Goal: Information Seeking & Learning: Learn about a topic

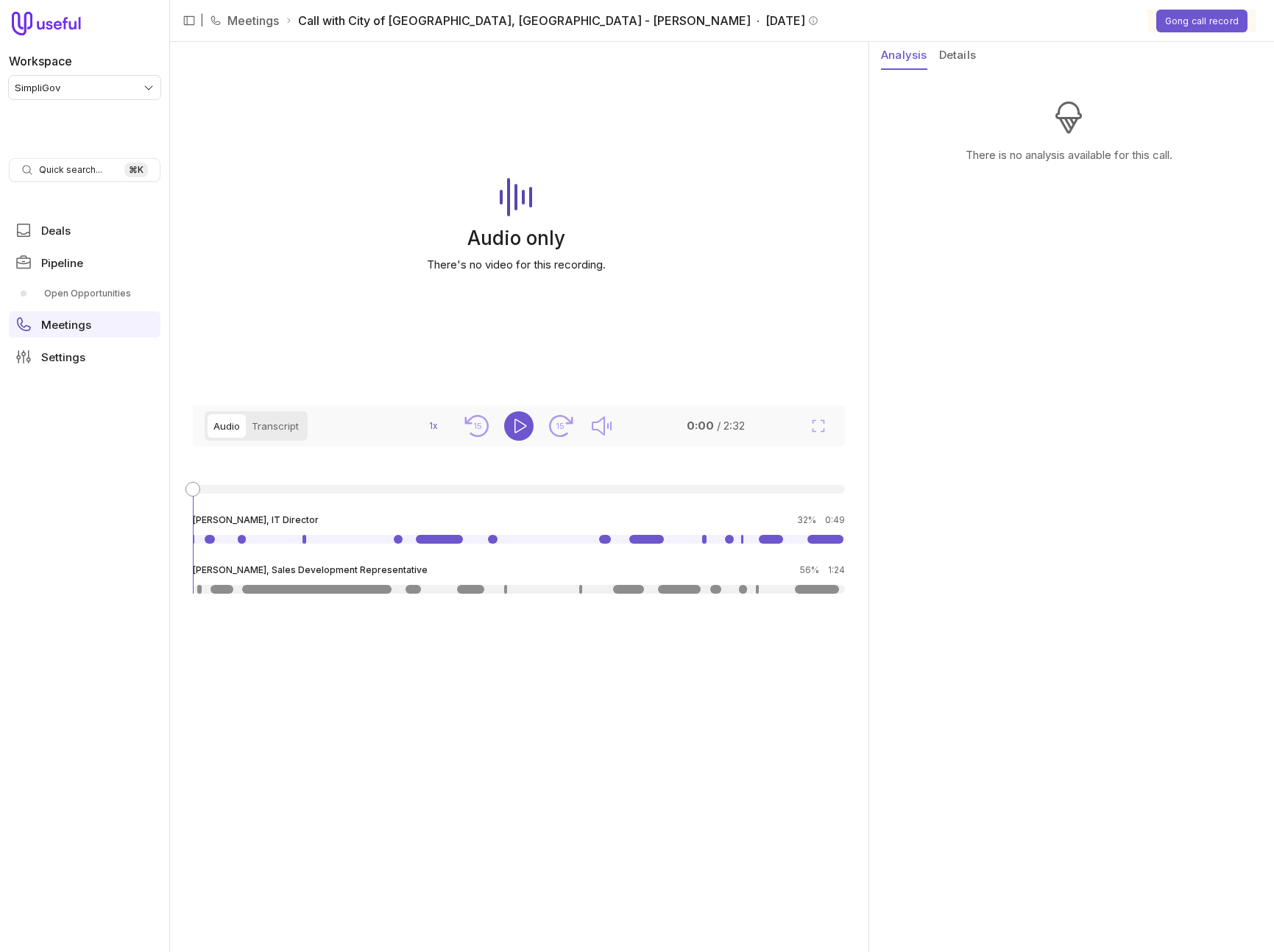
drag, startPoint x: 927, startPoint y: 293, endPoint x: 840, endPoint y: 282, distance: 87.7
click at [927, 293] on aside "Analysis Details There is no analysis available for this call." at bounding box center [1071, 497] width 405 height 910
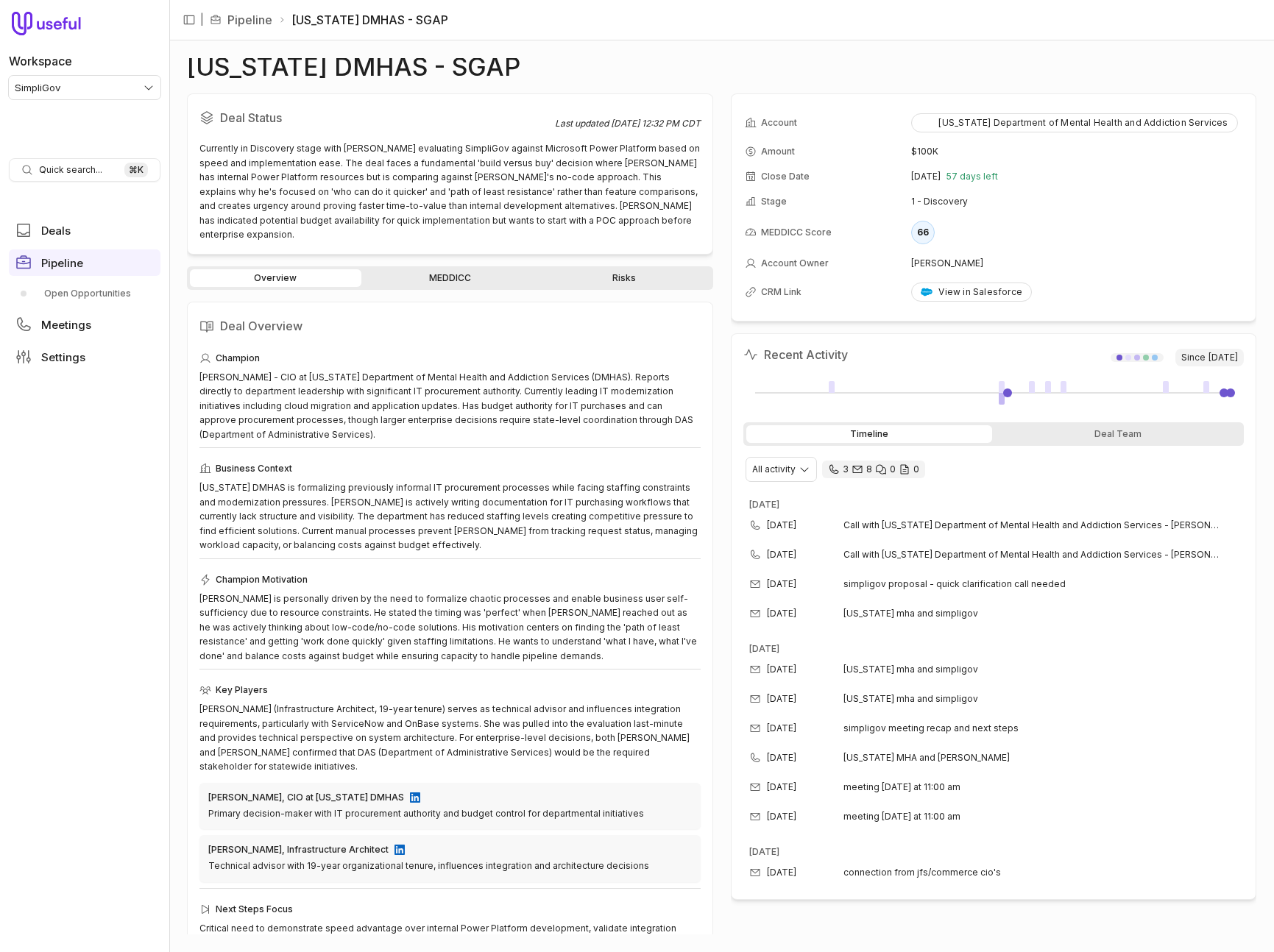
drag, startPoint x: 428, startPoint y: 282, endPoint x: 432, endPoint y: 270, distance: 12.6
click at [428, 282] on div "Overview MEDDICC Risks Deal Overview Champion [PERSON_NAME] - CIO at [US_STATE]…" at bounding box center [450, 601] width 526 height 669
click at [436, 269] on link "MEDDICC" at bounding box center [450, 277] width 171 height 18
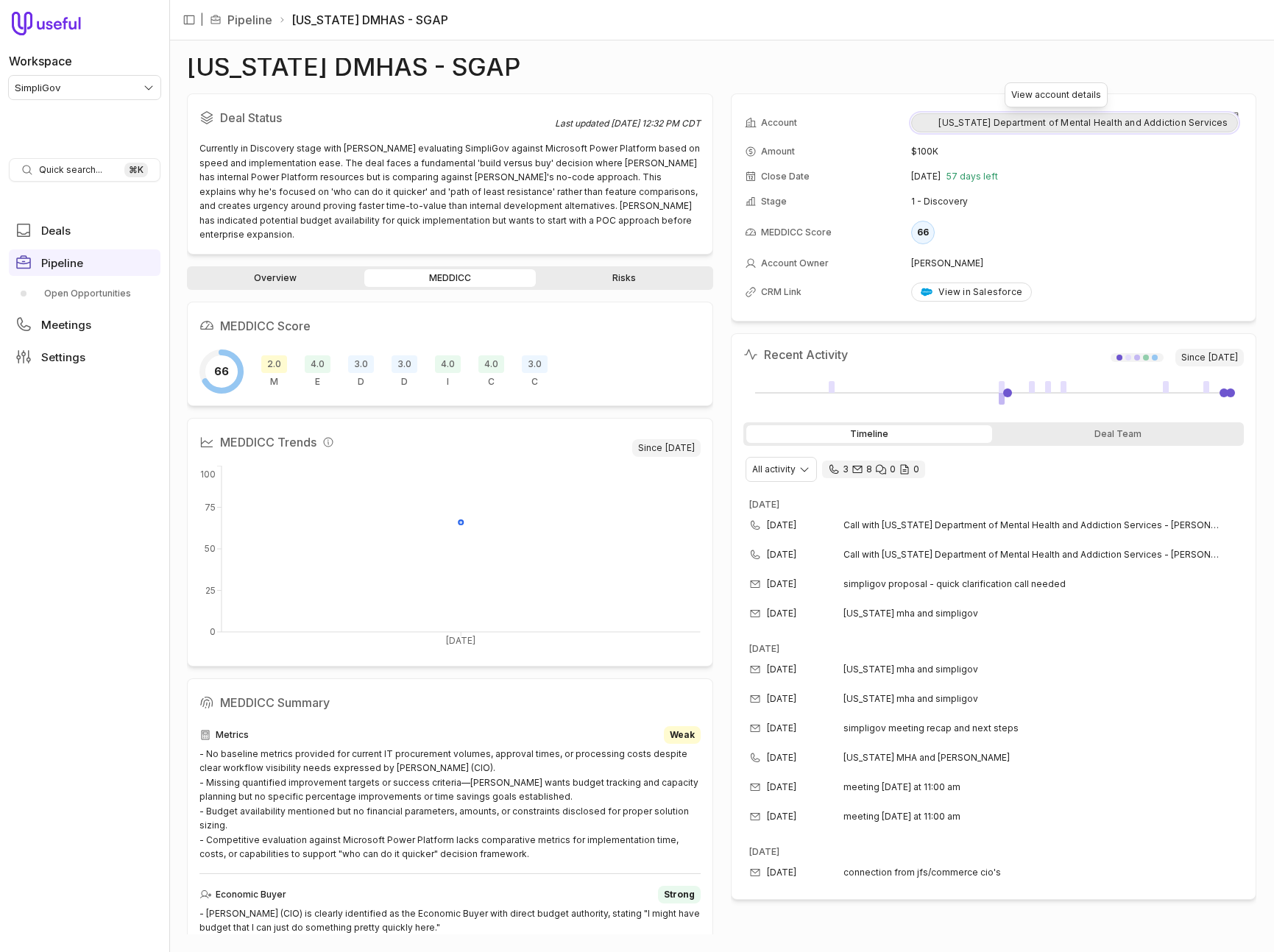
click at [976, 124] on div "[US_STATE] Department of Mental Health and Addiction Services" at bounding box center [1073, 122] width 306 height 11
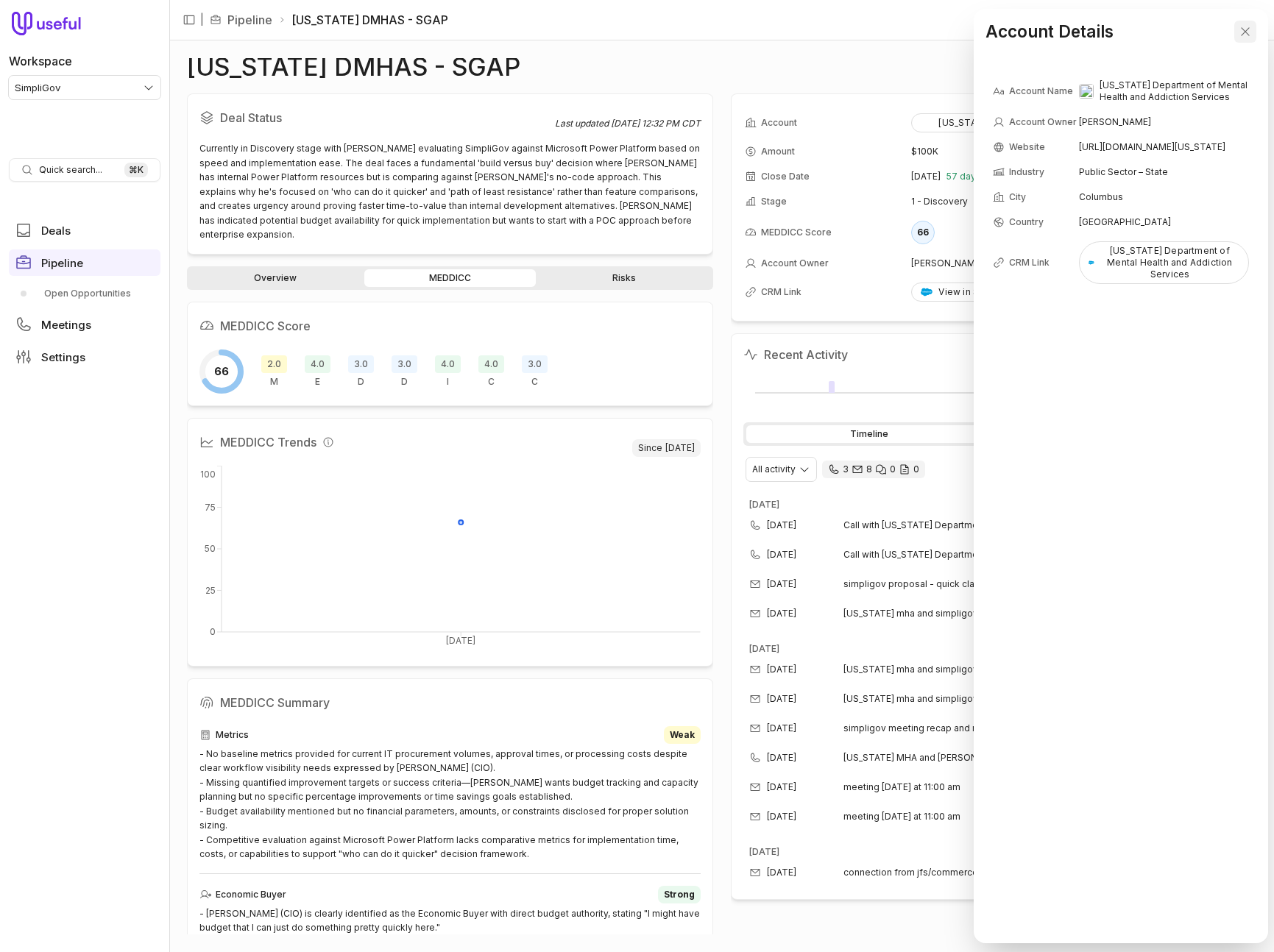
click at [1252, 29] on button "Close" at bounding box center [1245, 31] width 22 height 22
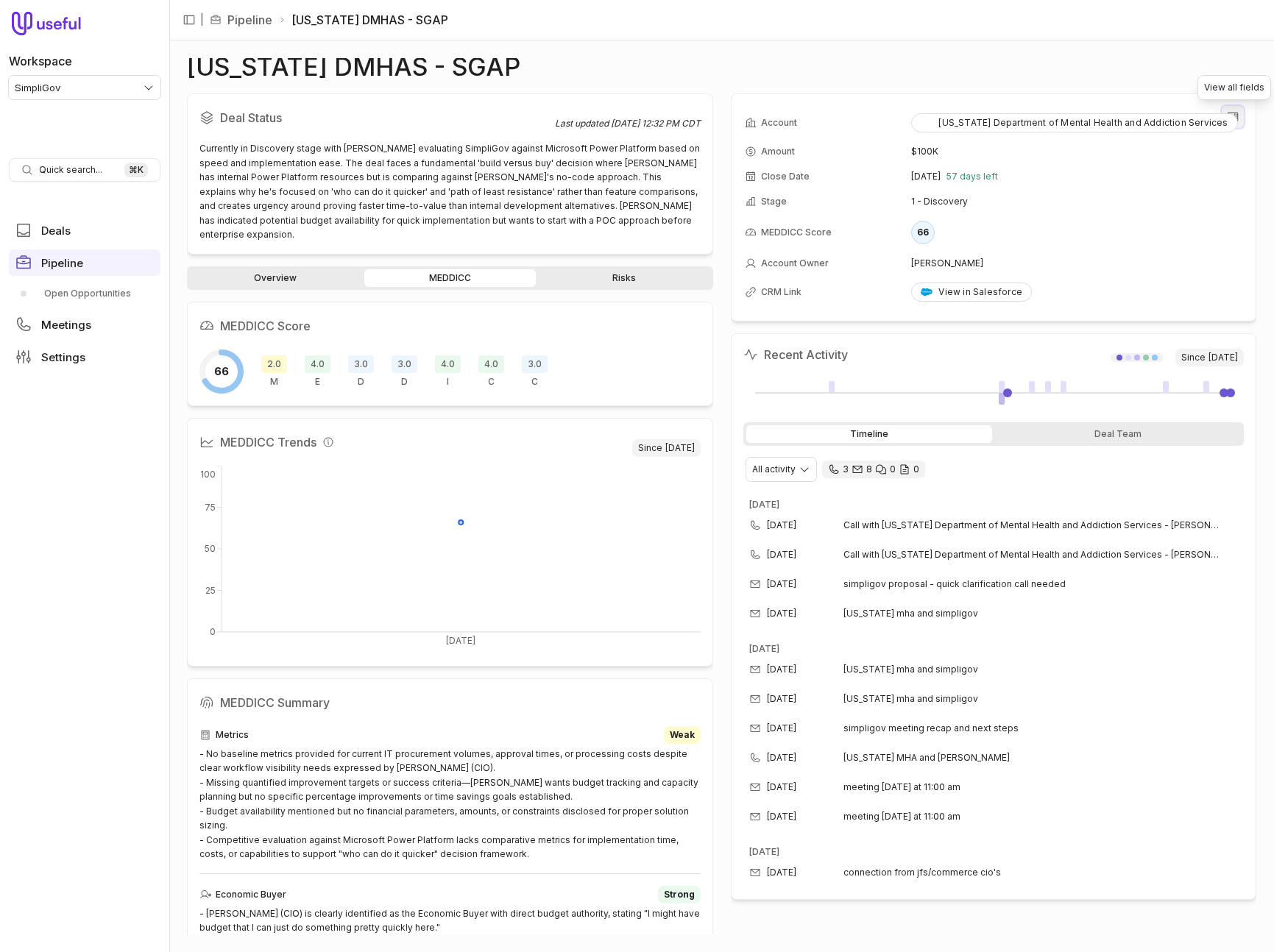
click at [1237, 115] on icon "View all fields" at bounding box center [1233, 117] width 11 height 9
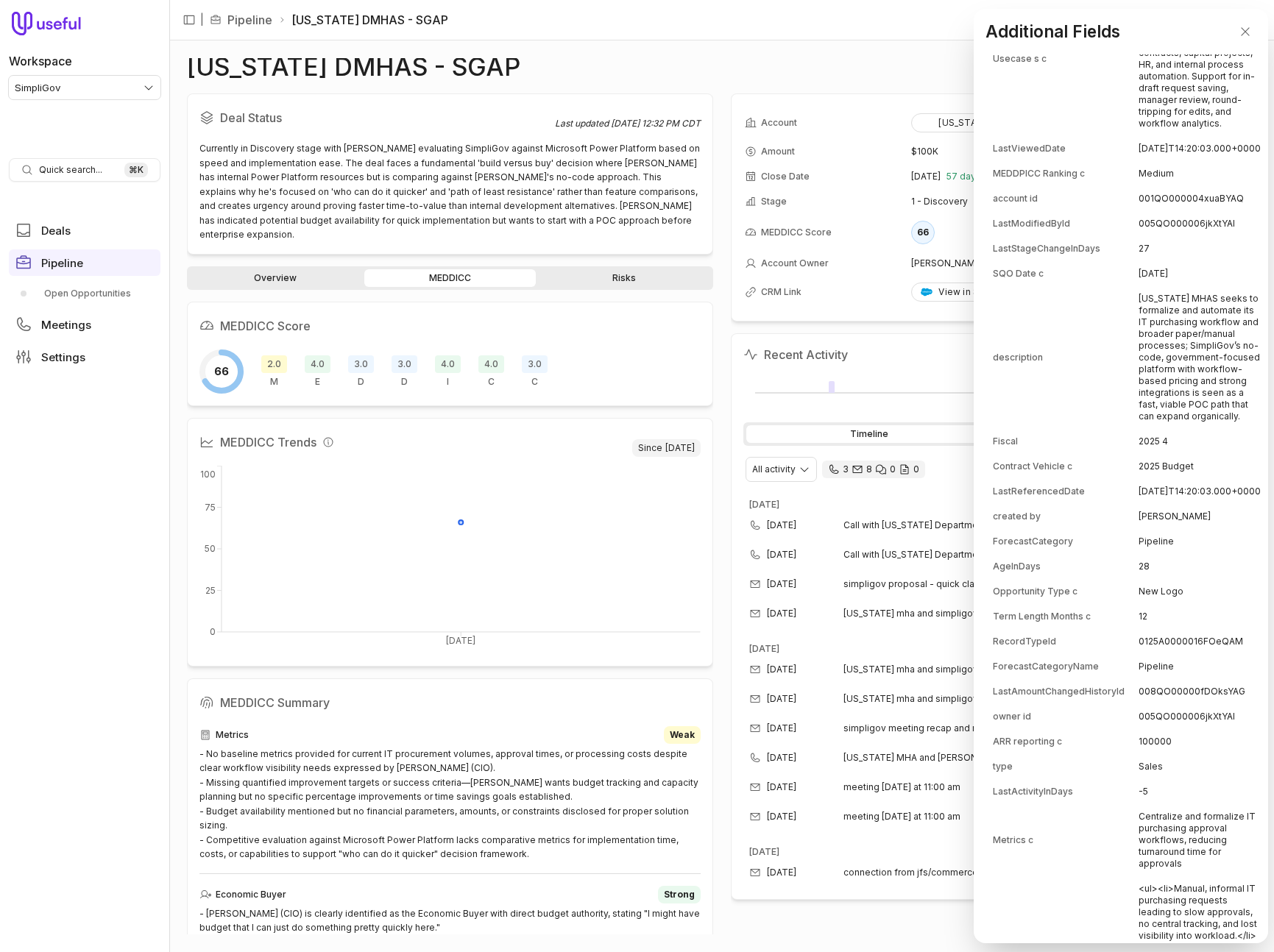
scroll to position [301, 0]
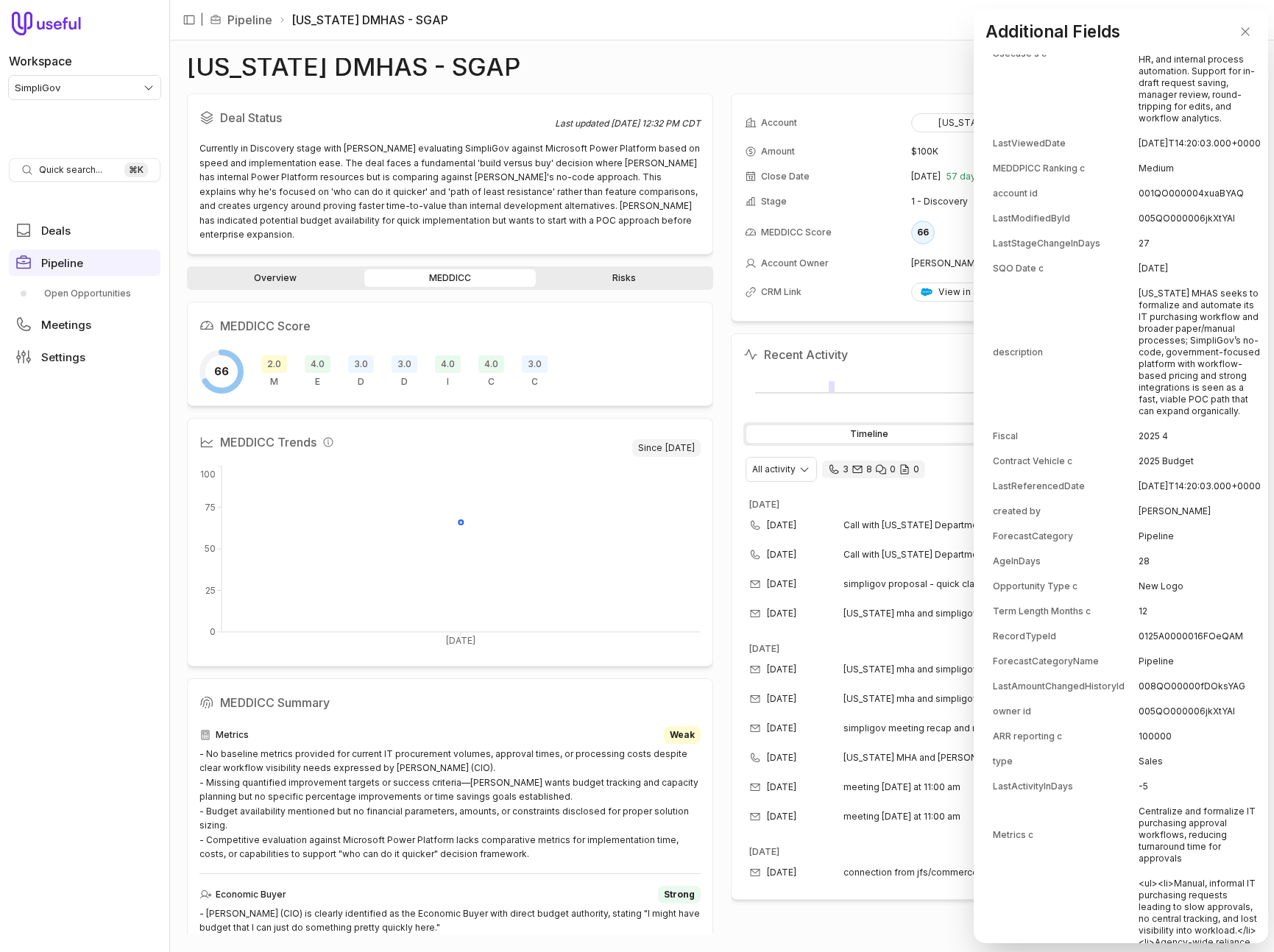
click at [1138, 332] on td "[US_STATE] MHAS seeks to formalize and automate its IT purchasing workflow and …" at bounding box center [1199, 352] width 122 height 141
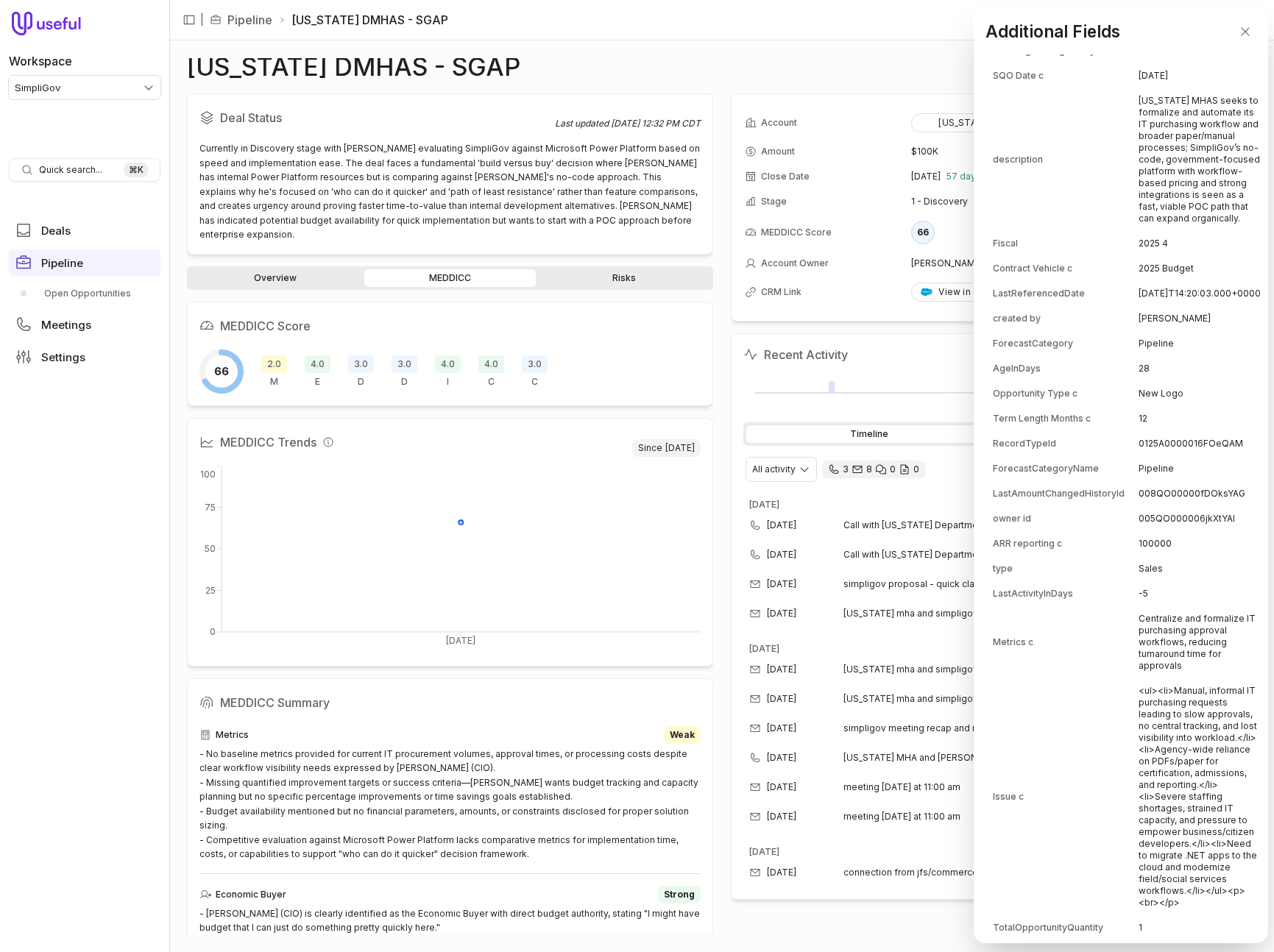
scroll to position [611, 0]
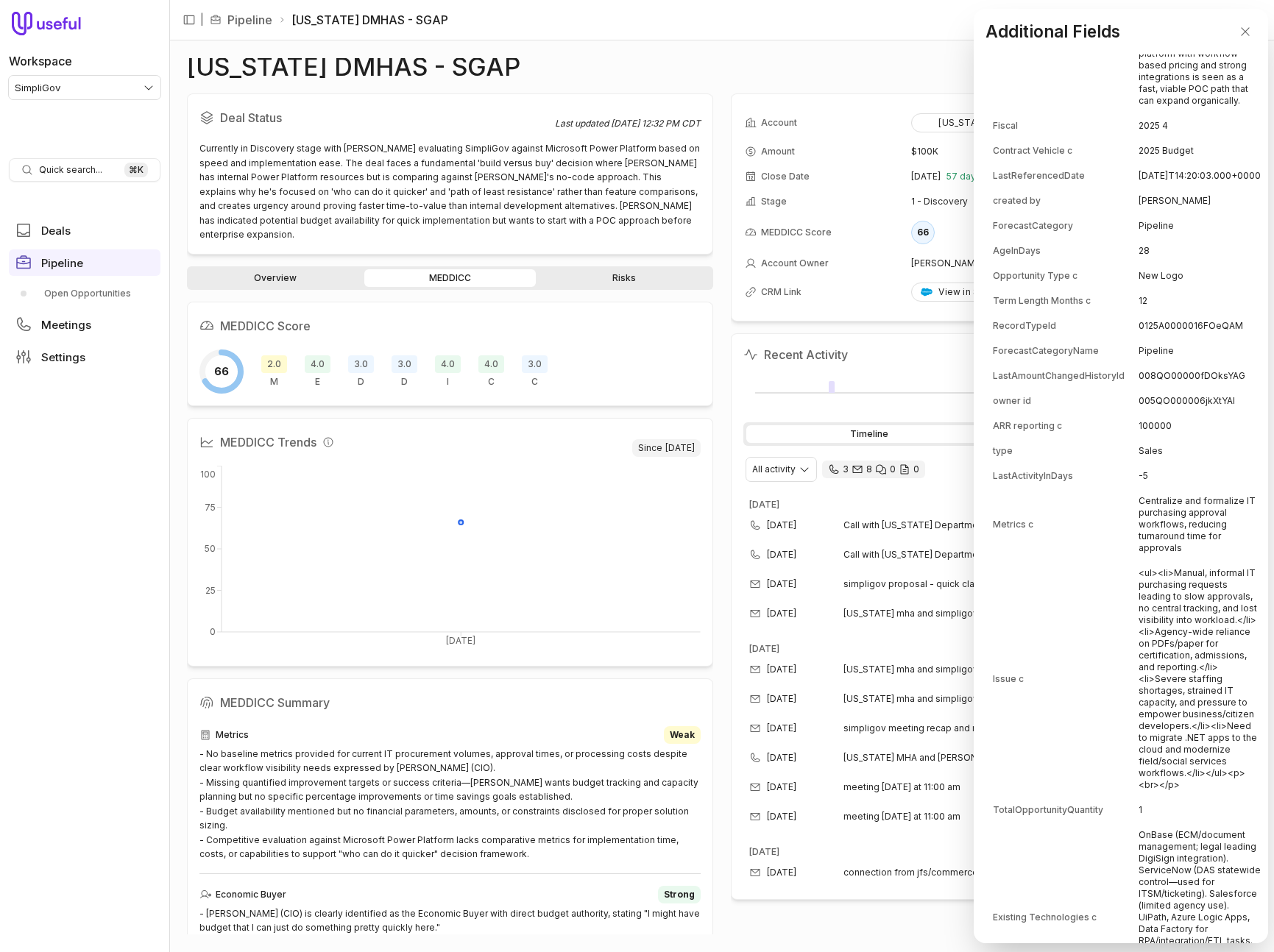
click at [1167, 549] on td "Centralize and formalize IT purchasing approval workflows, reducing turnaround …" at bounding box center [1199, 524] width 122 height 70
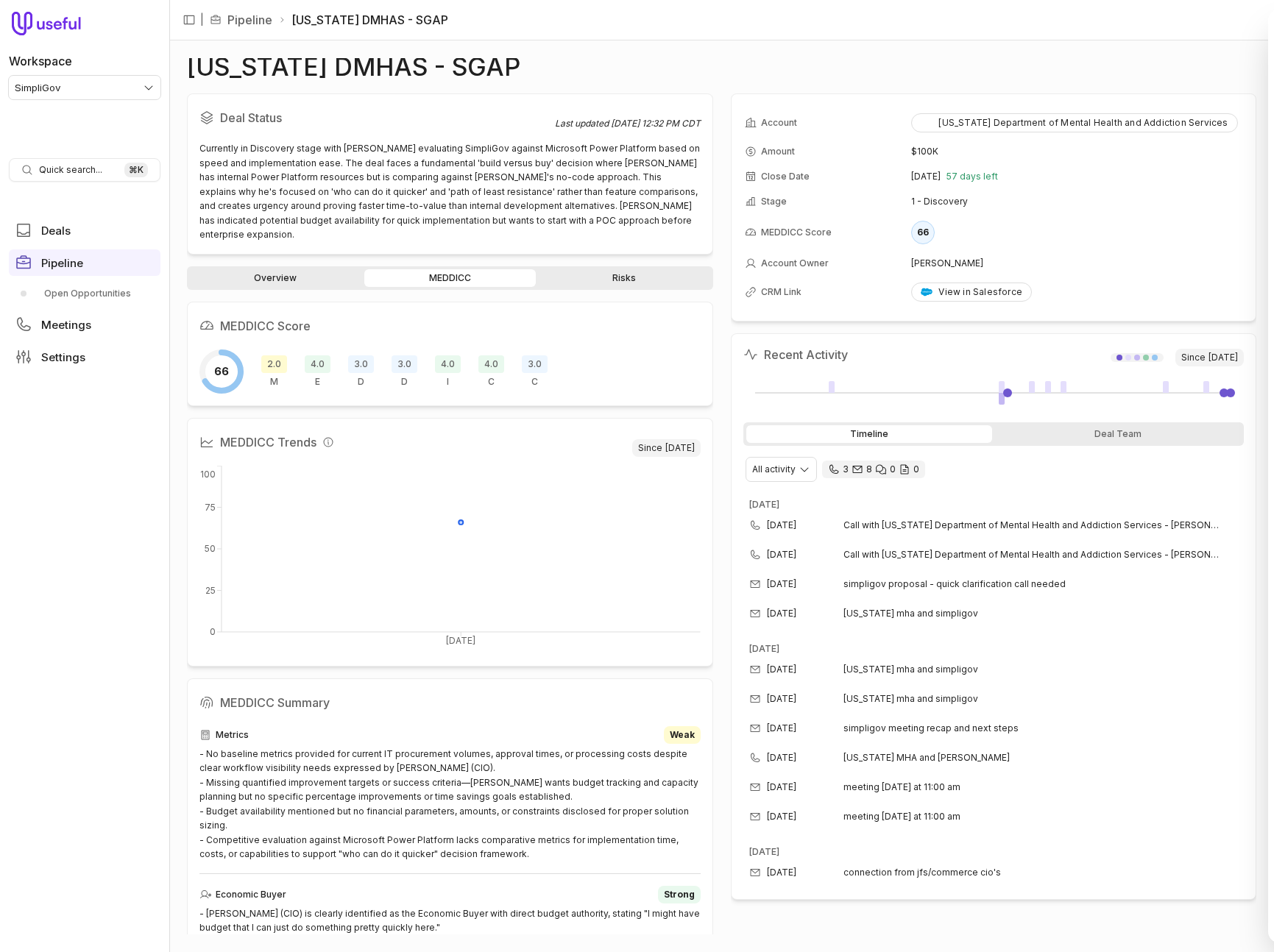
click at [300, 746] on html "Workspace SimpliGov Quick search... ⌘ K Deals Pipeline Open Opportunities Meeti…" at bounding box center [637, 476] width 1274 height 952
click at [300, 746] on div "- No baseline metrics provided for current IT procurement volumes, approval tim…" at bounding box center [450, 804] width 501 height 115
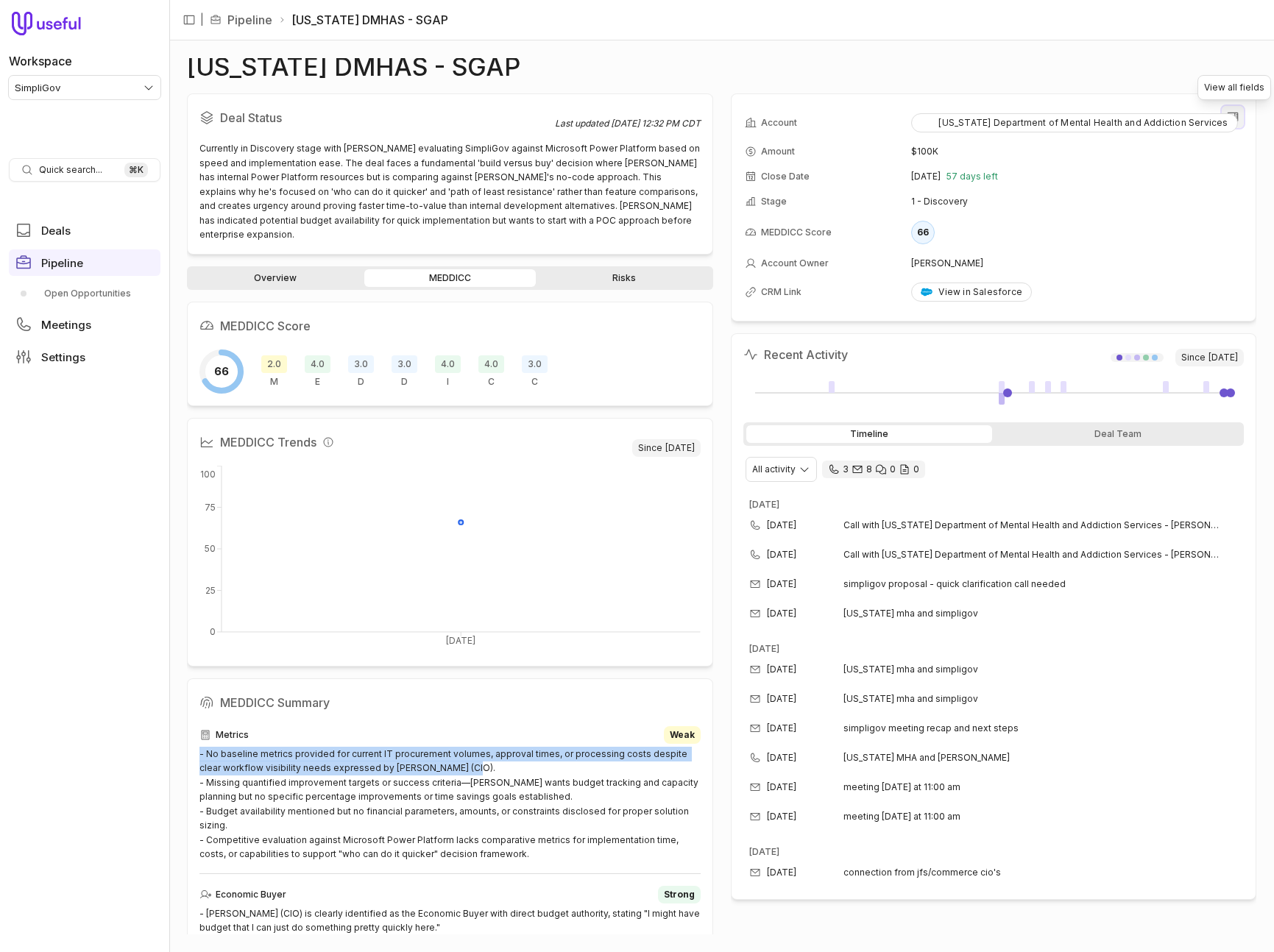
click at [1233, 123] on icon "View all fields" at bounding box center [1232, 116] width 13 height 13
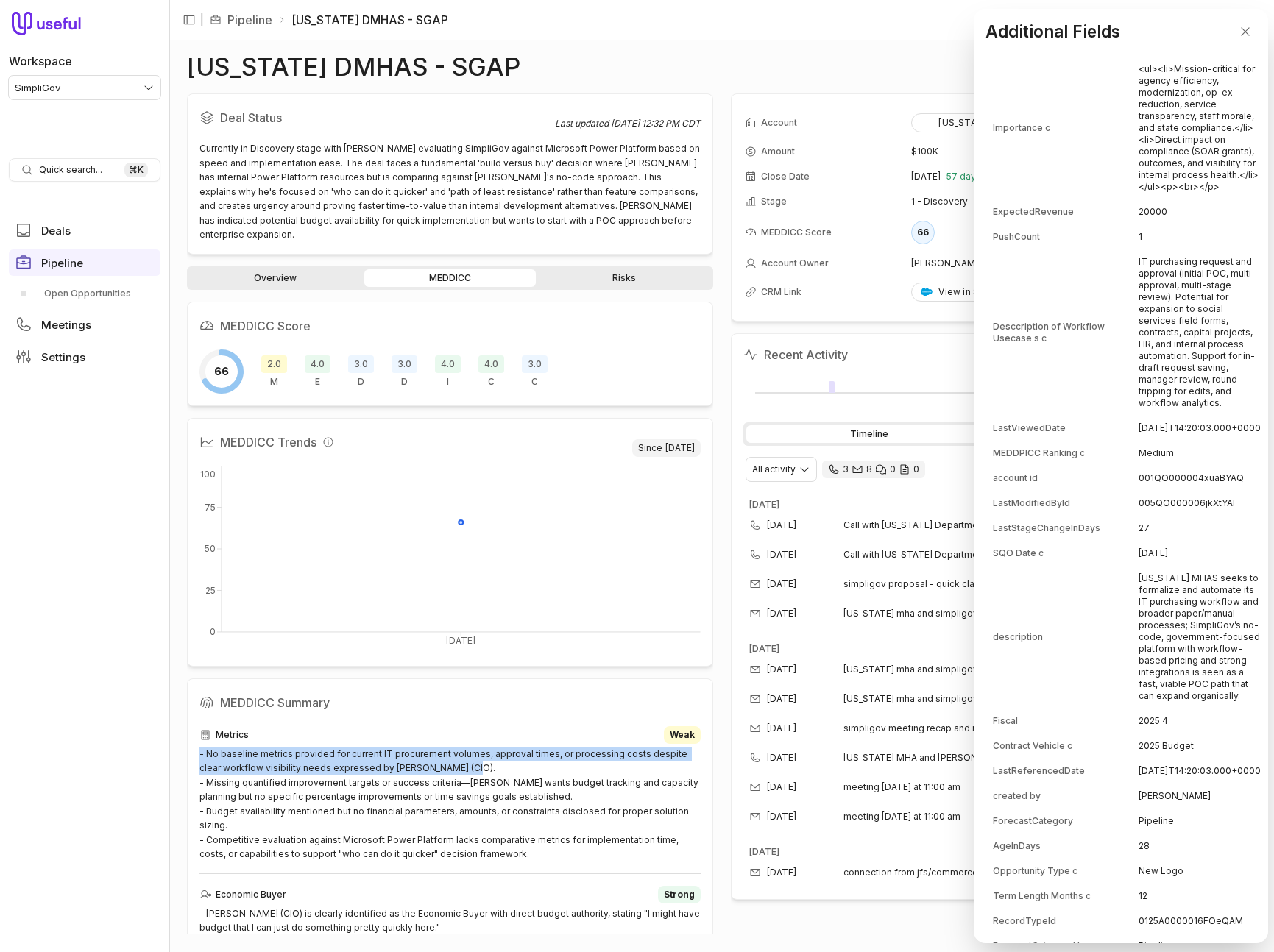
scroll to position [18, 0]
click at [1116, 533] on div "LastStageChangeInDays" at bounding box center [1065, 526] width 144 height 11
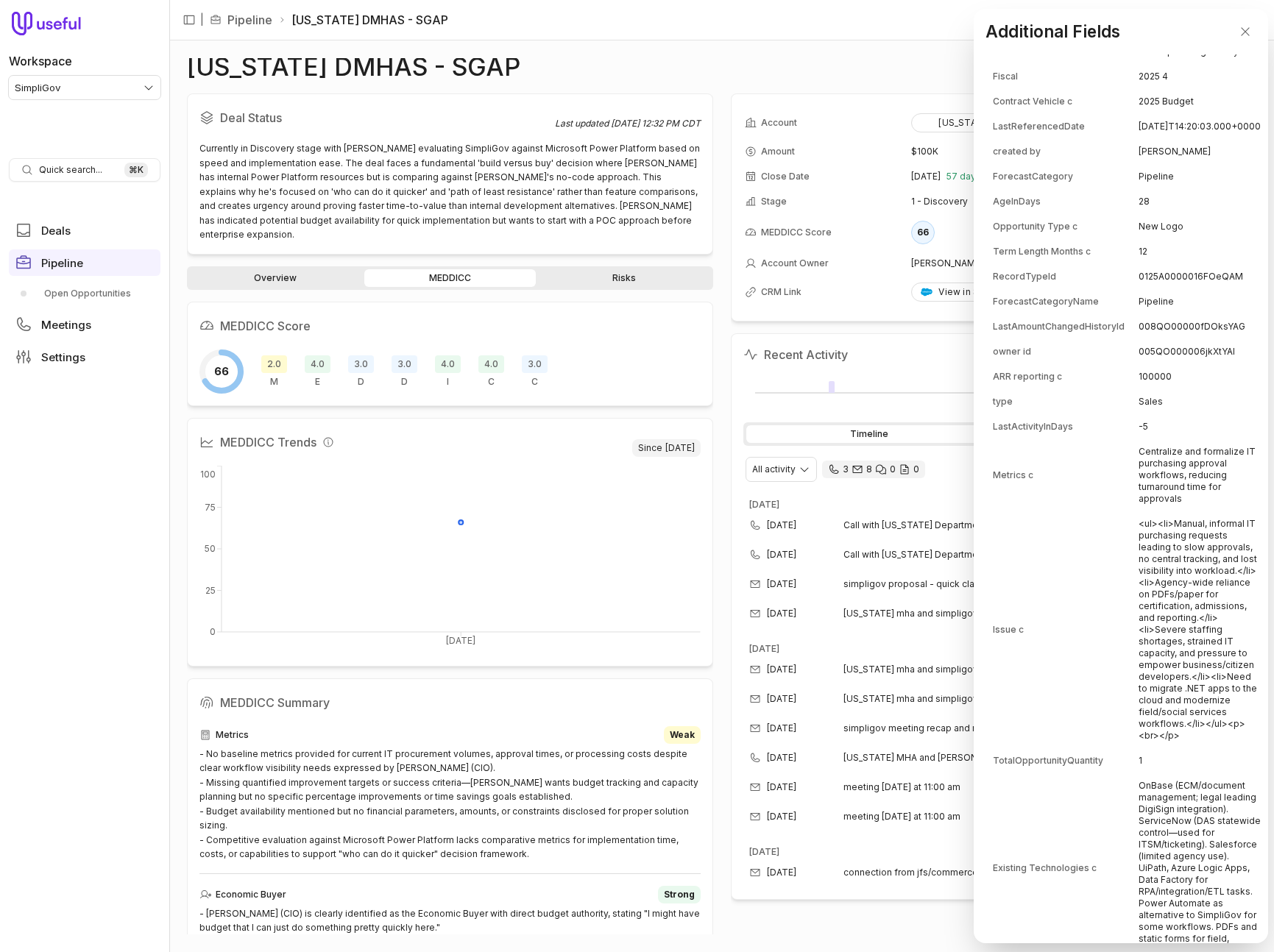
click at [1168, 496] on td "Centralize and formalize IT purchasing approval workflows, reducing turnaround …" at bounding box center [1199, 475] width 122 height 70
click at [1191, 602] on td "<ul><li>Manual, informal IT purchasing requests leading to slow approvals, no c…" at bounding box center [1199, 630] width 122 height 235
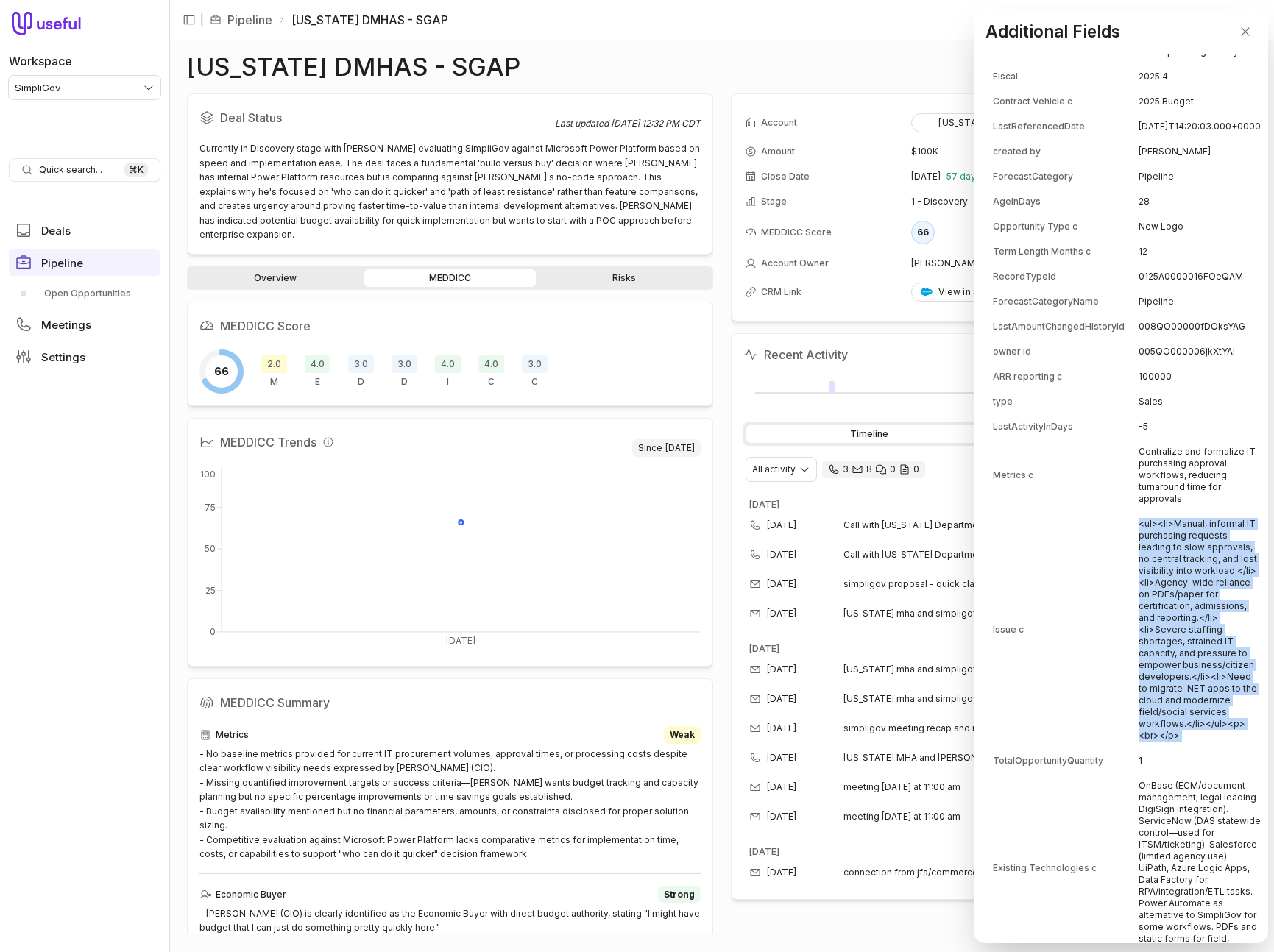
click at [1191, 602] on td "<ul><li>Manual, informal IT purchasing requests leading to slow approvals, no c…" at bounding box center [1199, 630] width 122 height 235
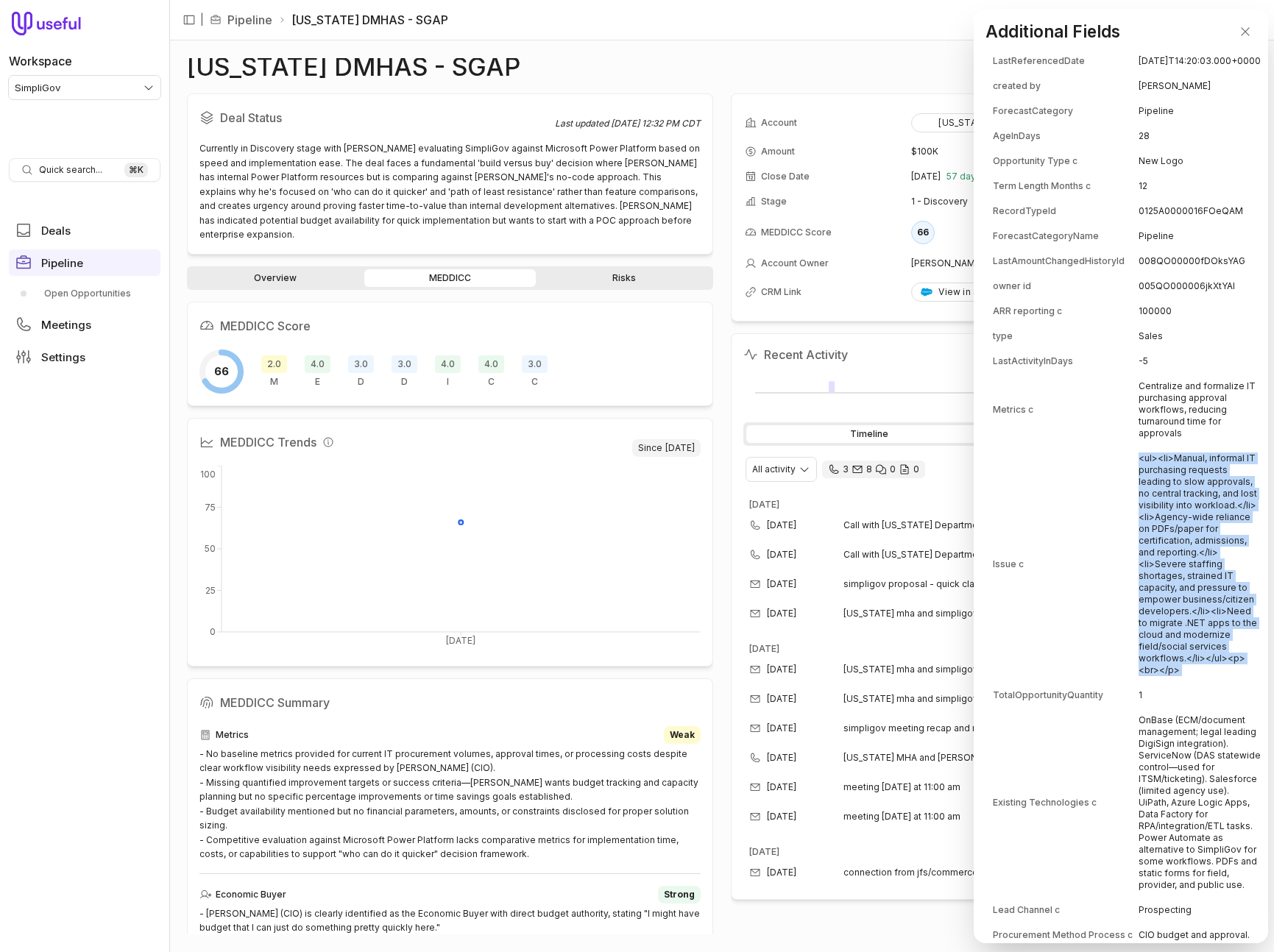
scroll to position [727, 0]
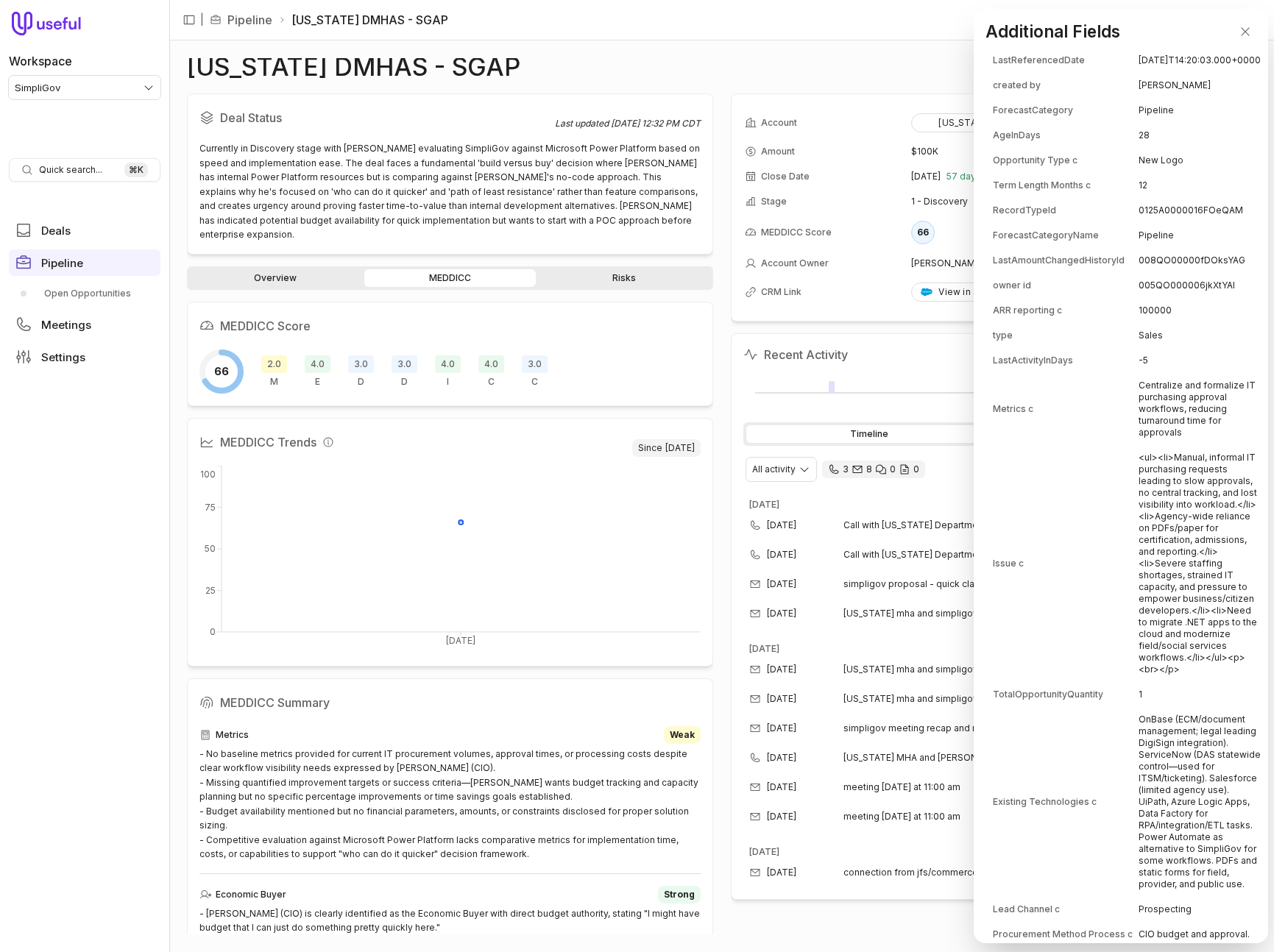
click at [1152, 445] on td "Centralize and formalize IT purchasing approval workflows, reducing turnaround …" at bounding box center [1199, 409] width 122 height 70
copy td "Centralize and formalize IT purchasing approval workflows, reducing turnaround …"
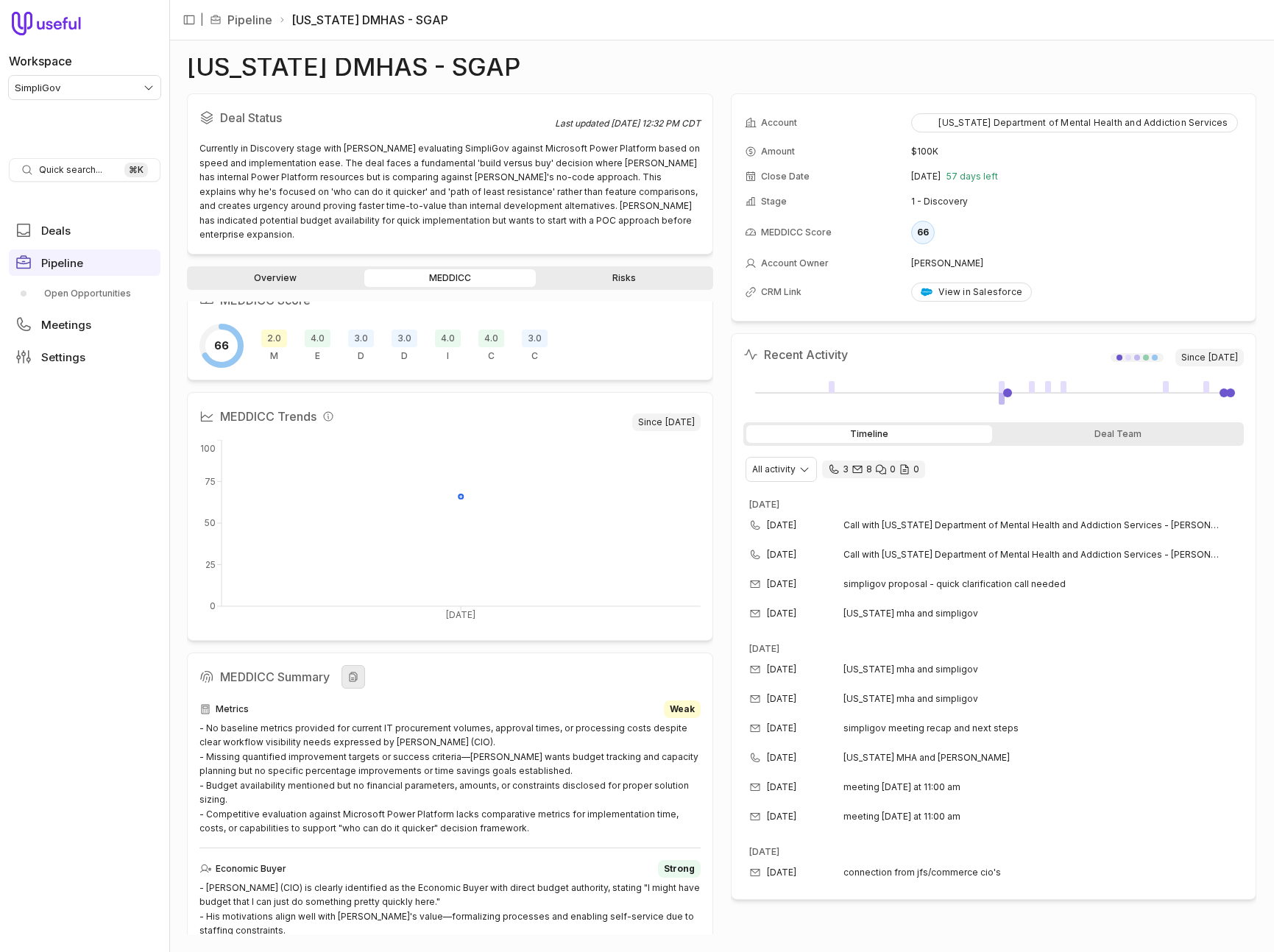
scroll to position [27, 0]
click at [1232, 123] on icon "View all fields" at bounding box center [1232, 116] width 13 height 13
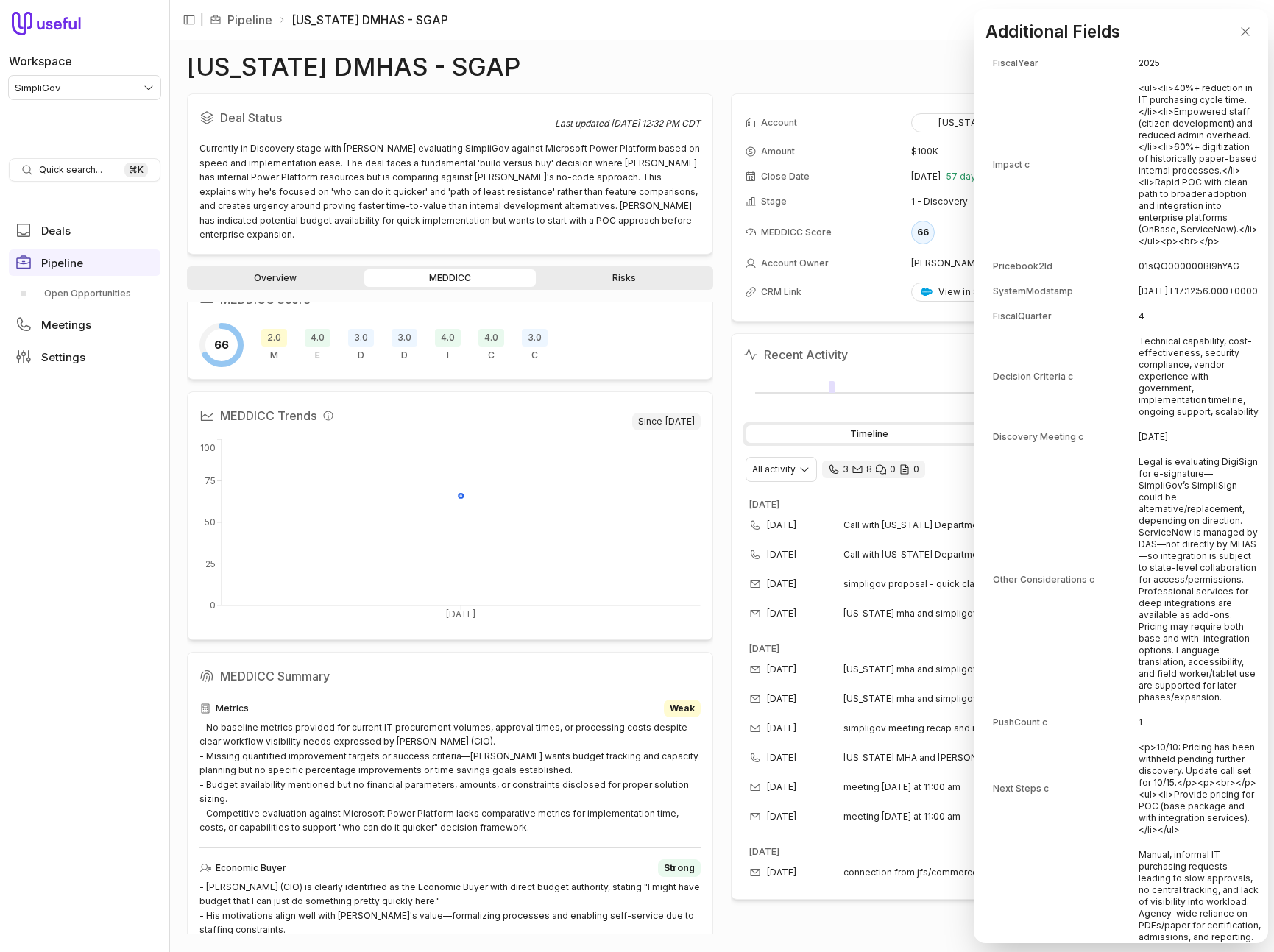
scroll to position [1624, 0]
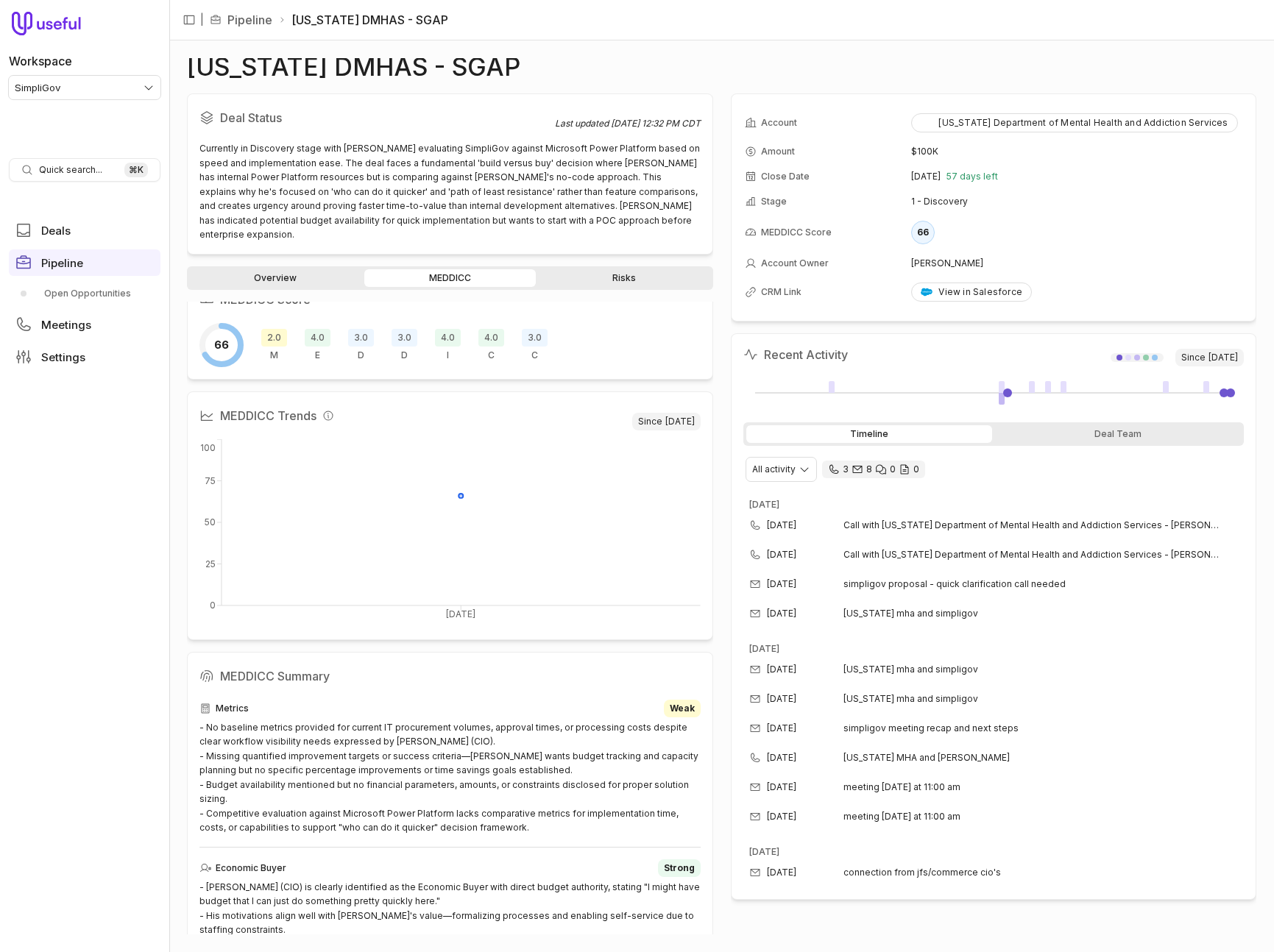
click at [274, 269] on link "Overview" at bounding box center [275, 277] width 171 height 18
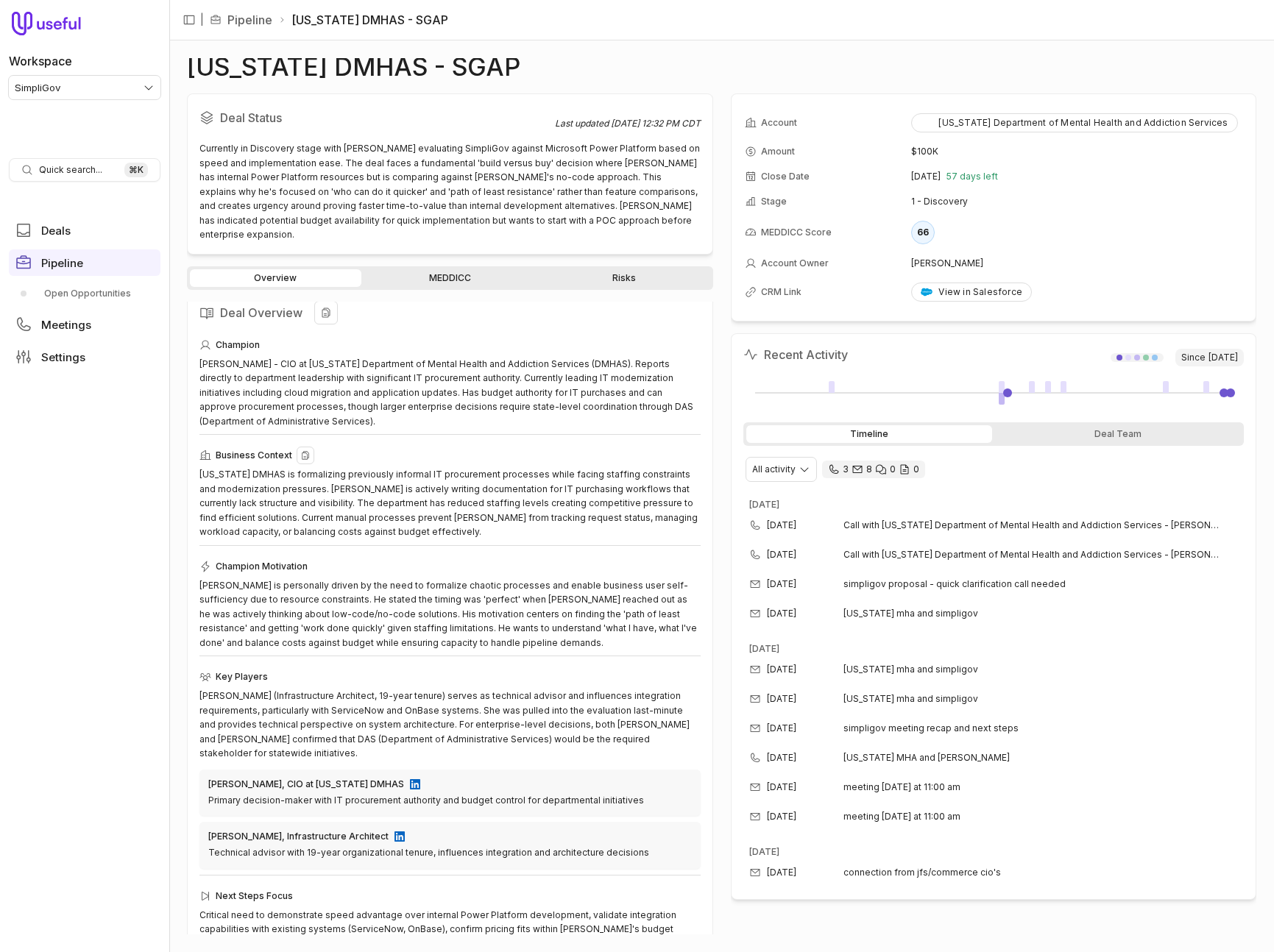
click at [344, 497] on div "[US_STATE] DMHAS is formalizing previously informal IT procurement processes wh…" at bounding box center [450, 503] width 501 height 72
click at [1234, 62] on div "[US_STATE] DMHAS - SGAP" at bounding box center [721, 66] width 1069 height 18
click at [1224, 114] on button "View all fields" at bounding box center [1232, 117] width 22 height 22
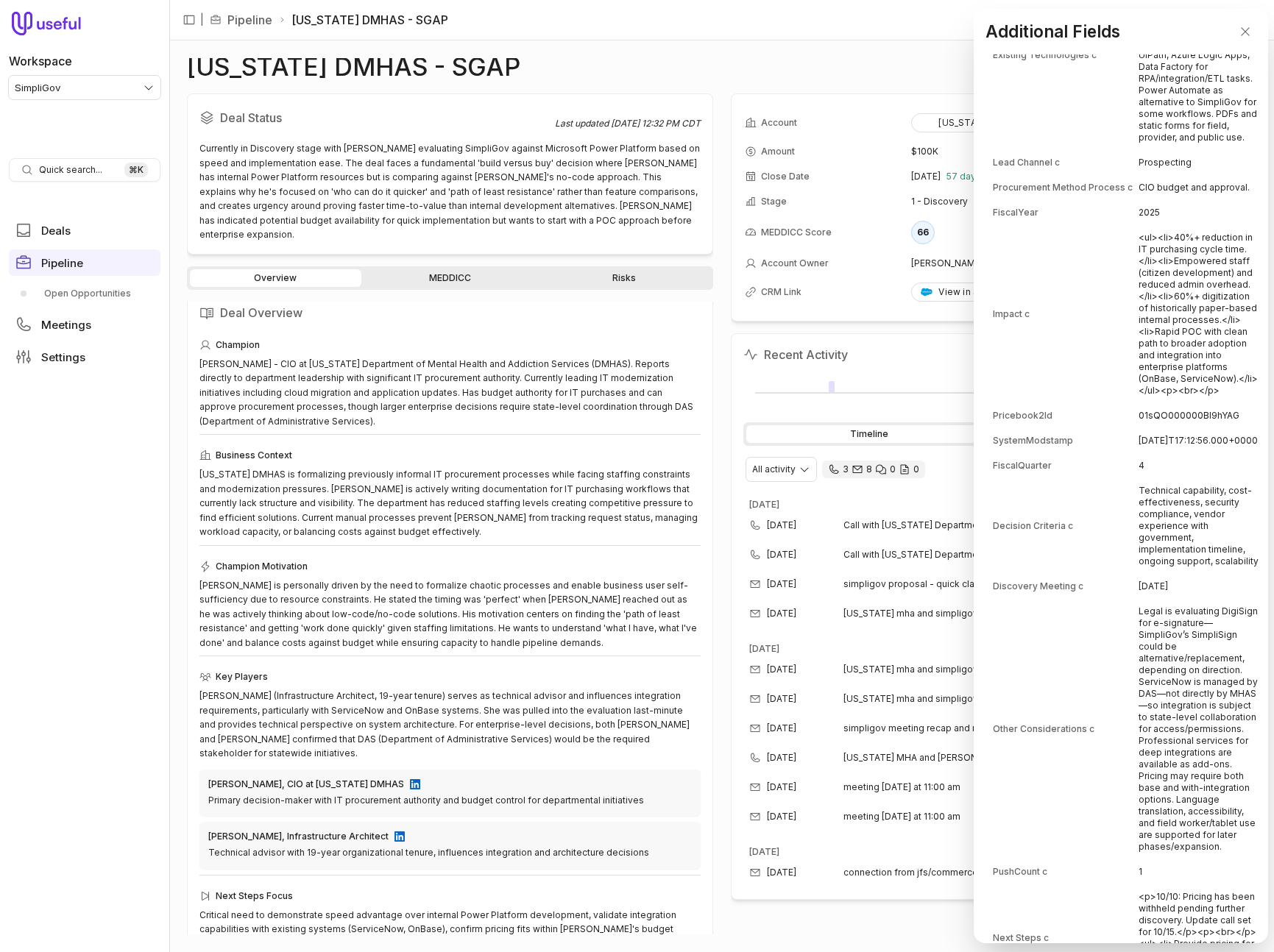
scroll to position [1475, 0]
click at [1184, 566] on td "Technical capability, cost-effectiveness, security compliance, vendor experienc…" at bounding box center [1199, 523] width 122 height 94
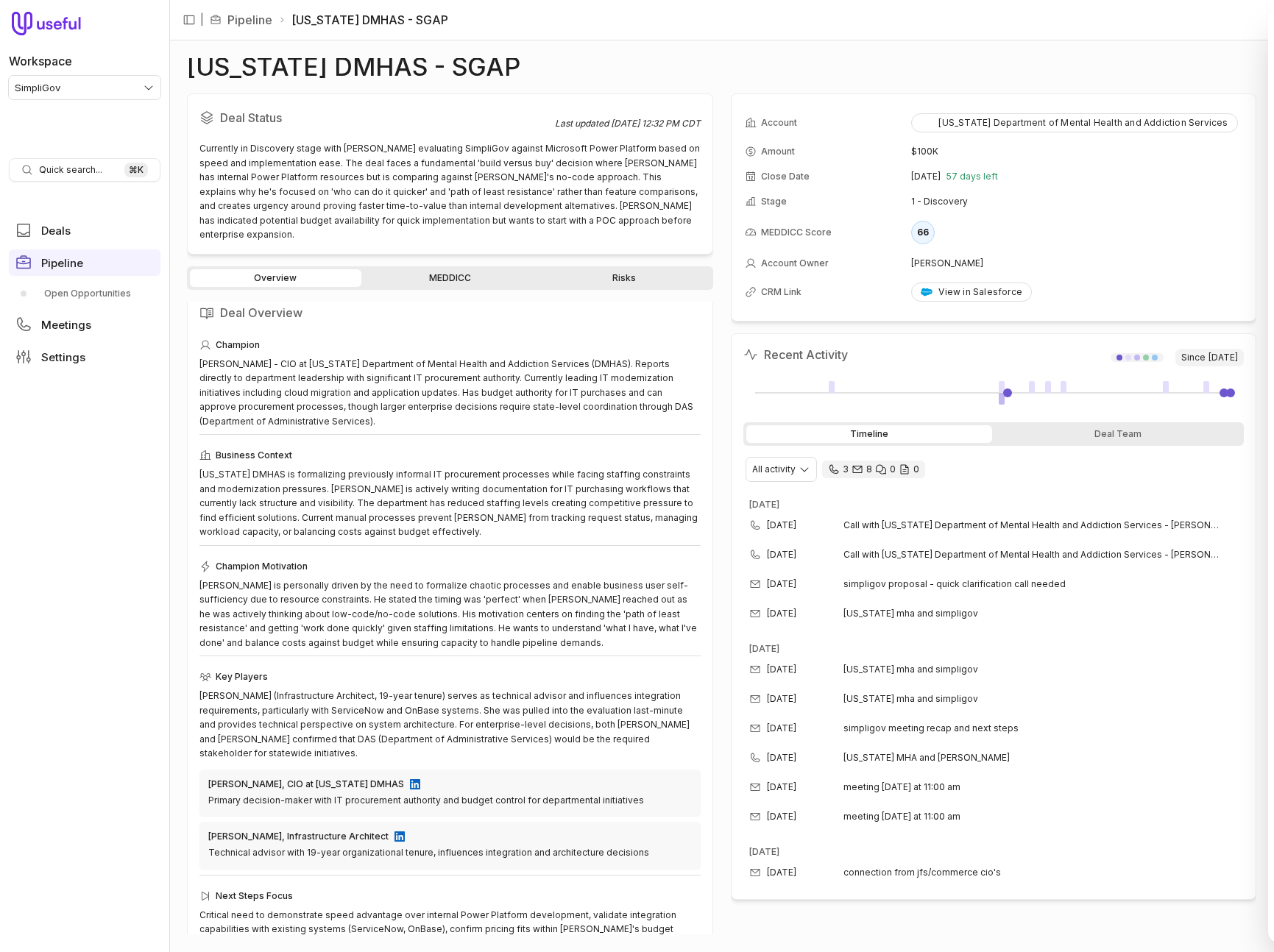
click at [451, 269] on link "MEDDICC" at bounding box center [450, 277] width 171 height 18
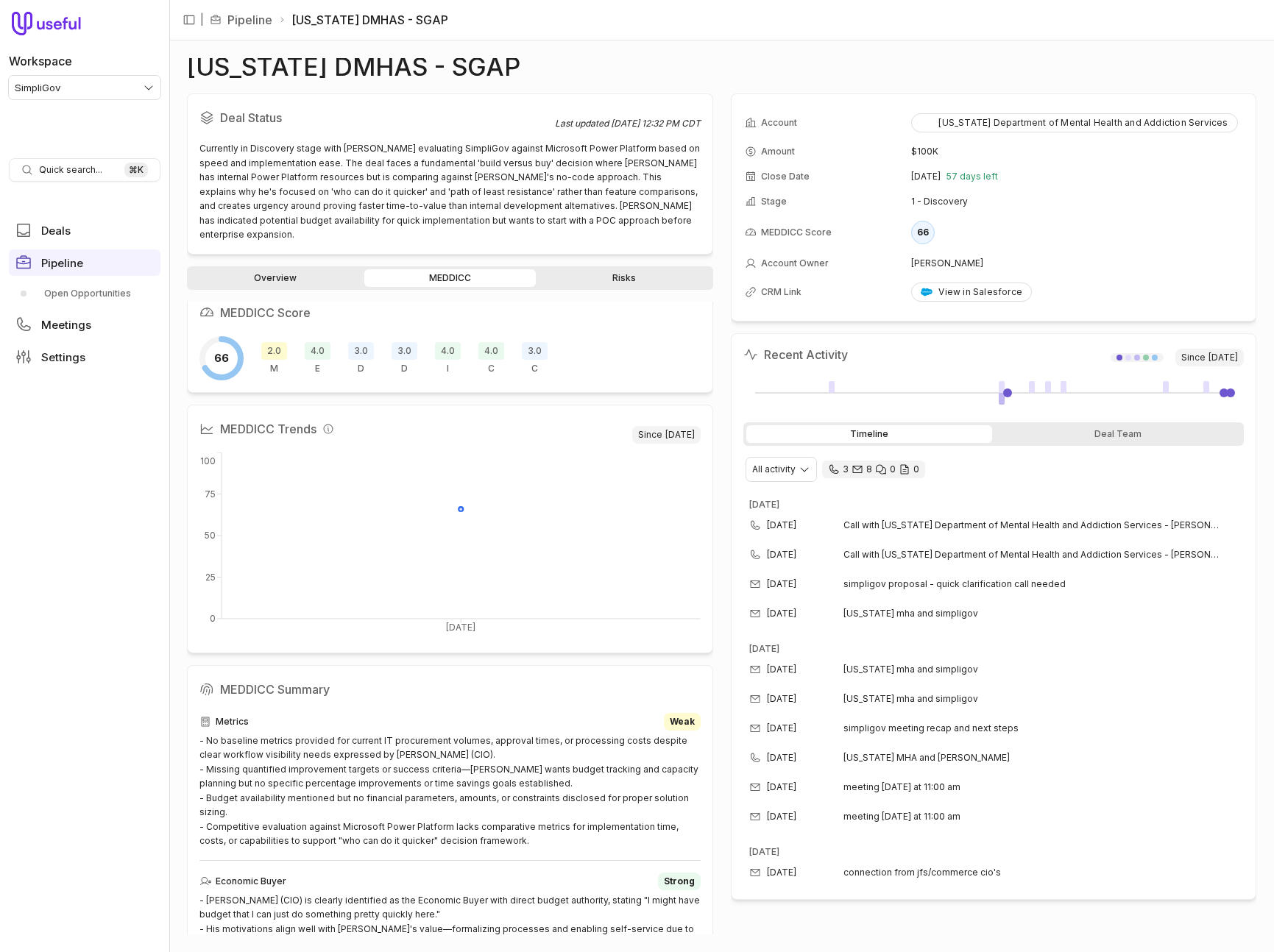
click at [405, 342] on span "3.0" at bounding box center [404, 351] width 26 height 18
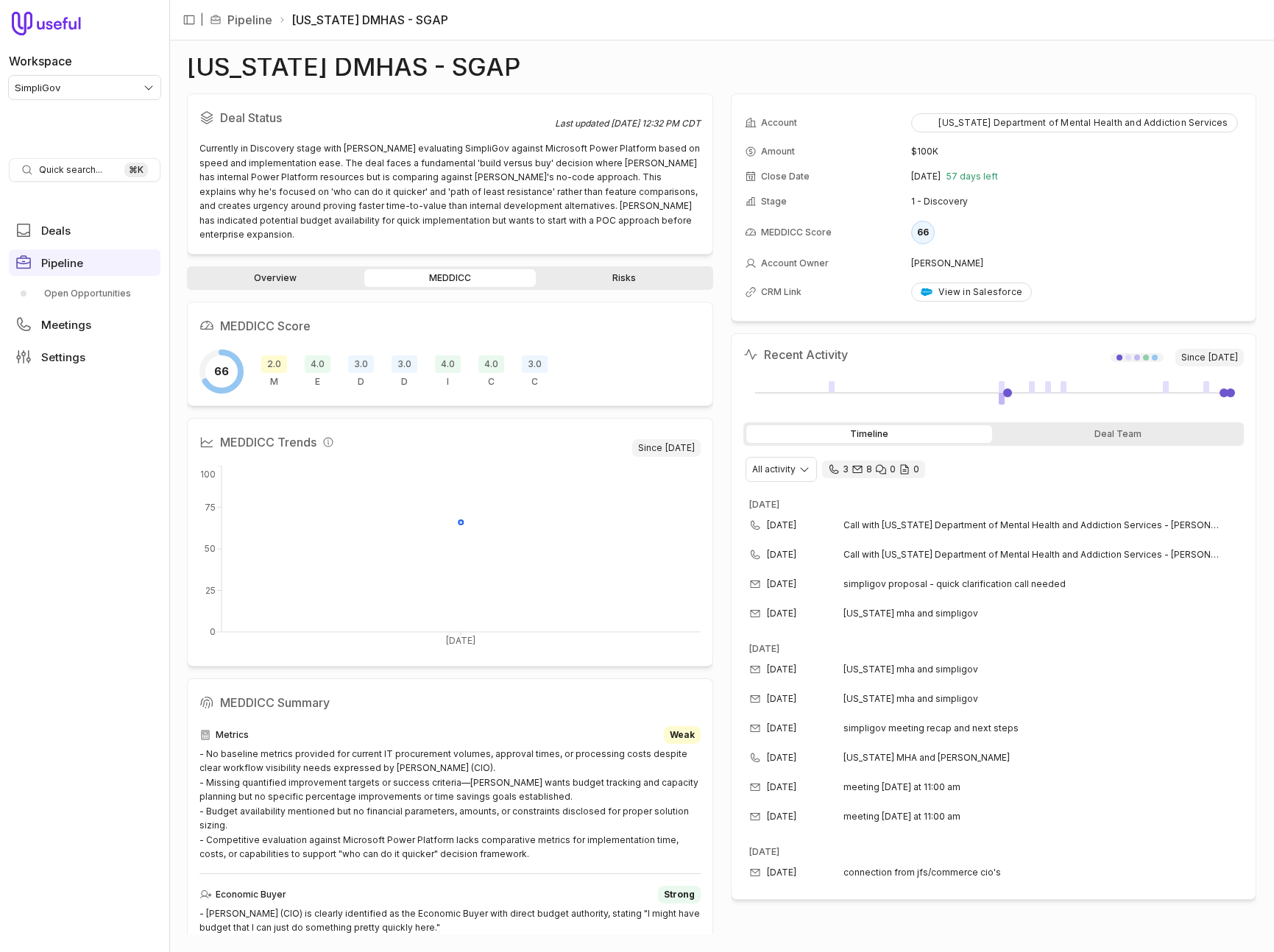
click at [358, 355] on span "3.0" at bounding box center [361, 364] width 26 height 18
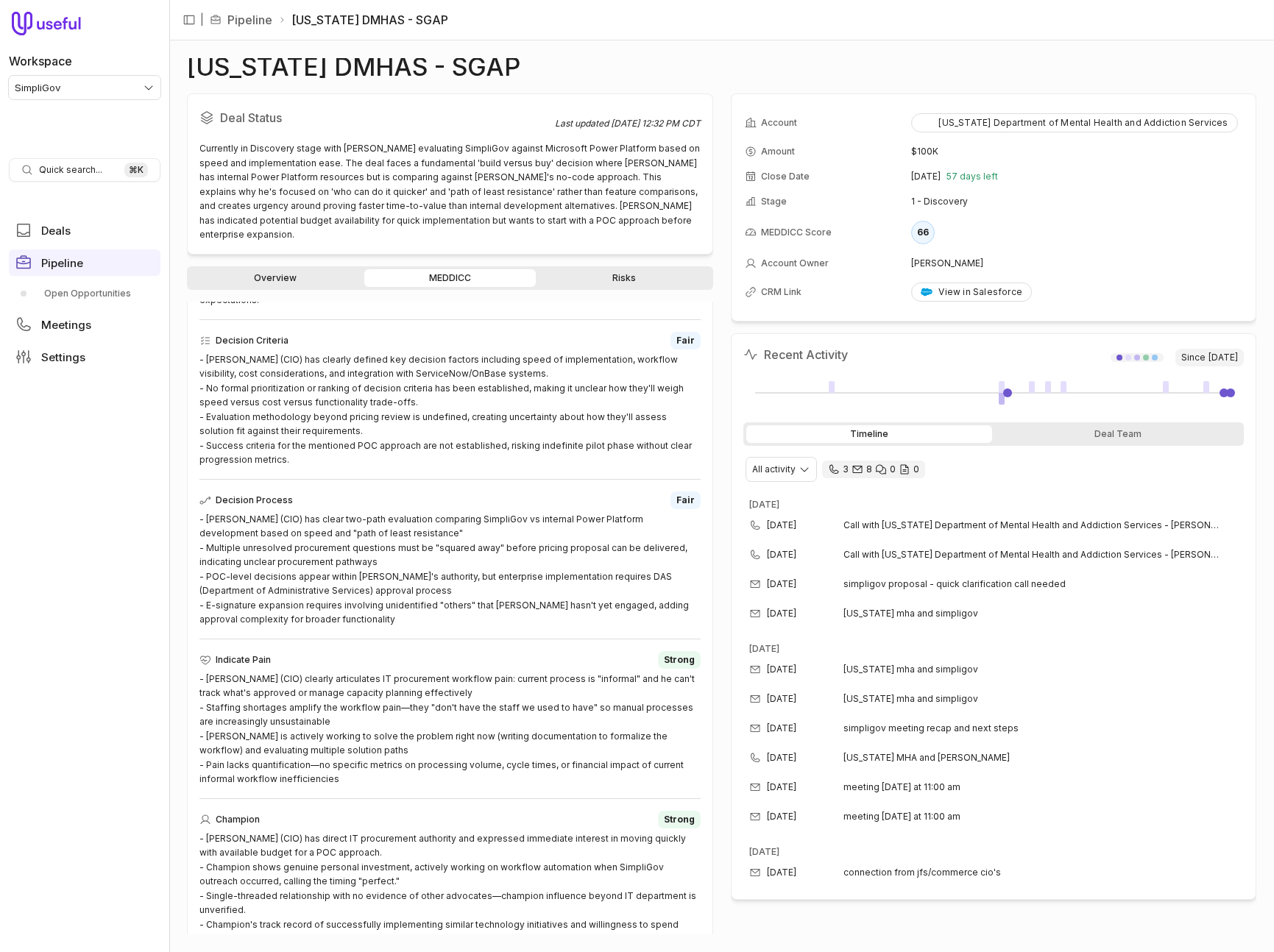
scroll to position [715, 0]
click at [590, 269] on link "Risks" at bounding box center [624, 277] width 171 height 18
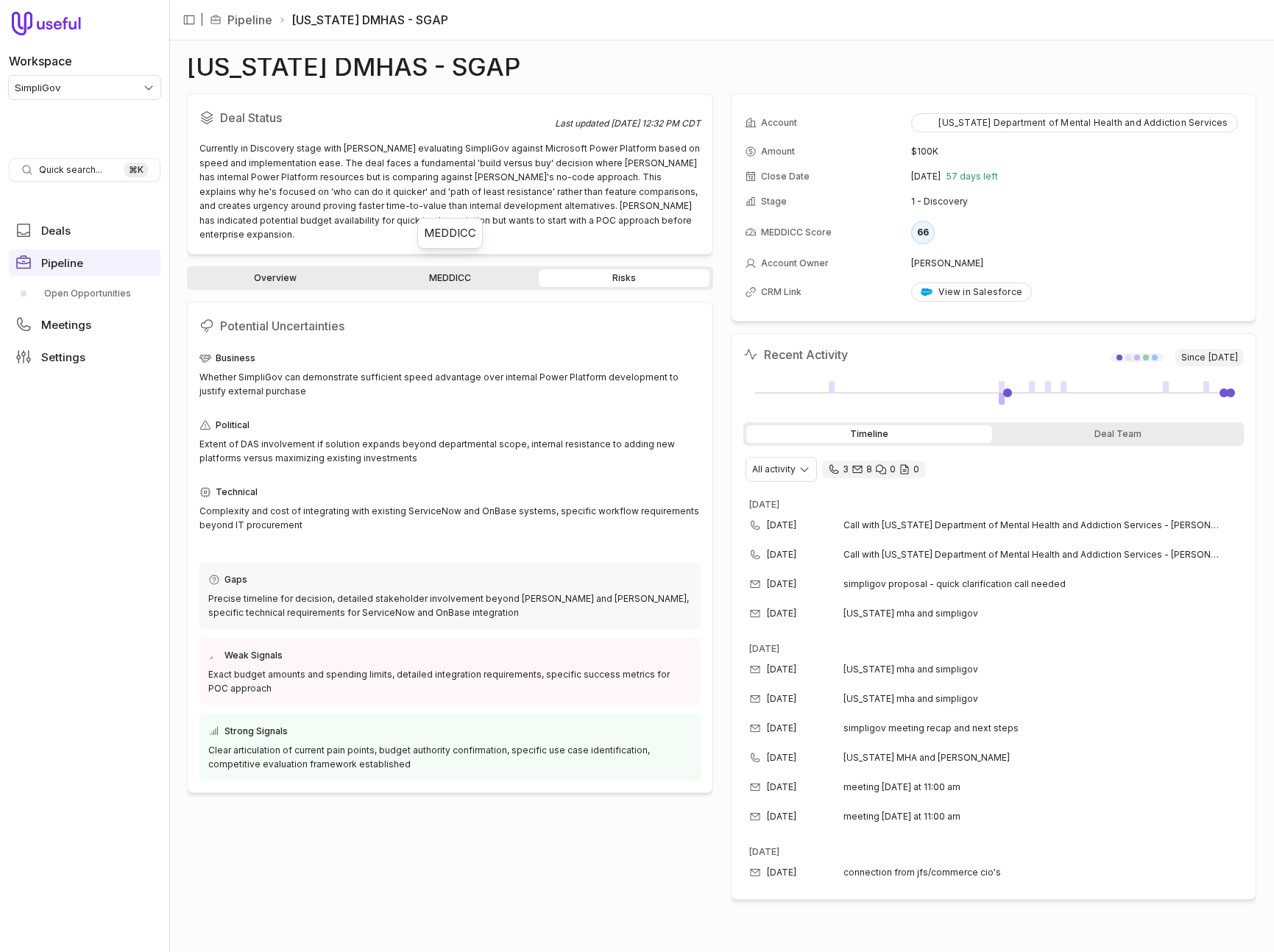
click at [450, 269] on link "MEDDICC" at bounding box center [450, 277] width 171 height 18
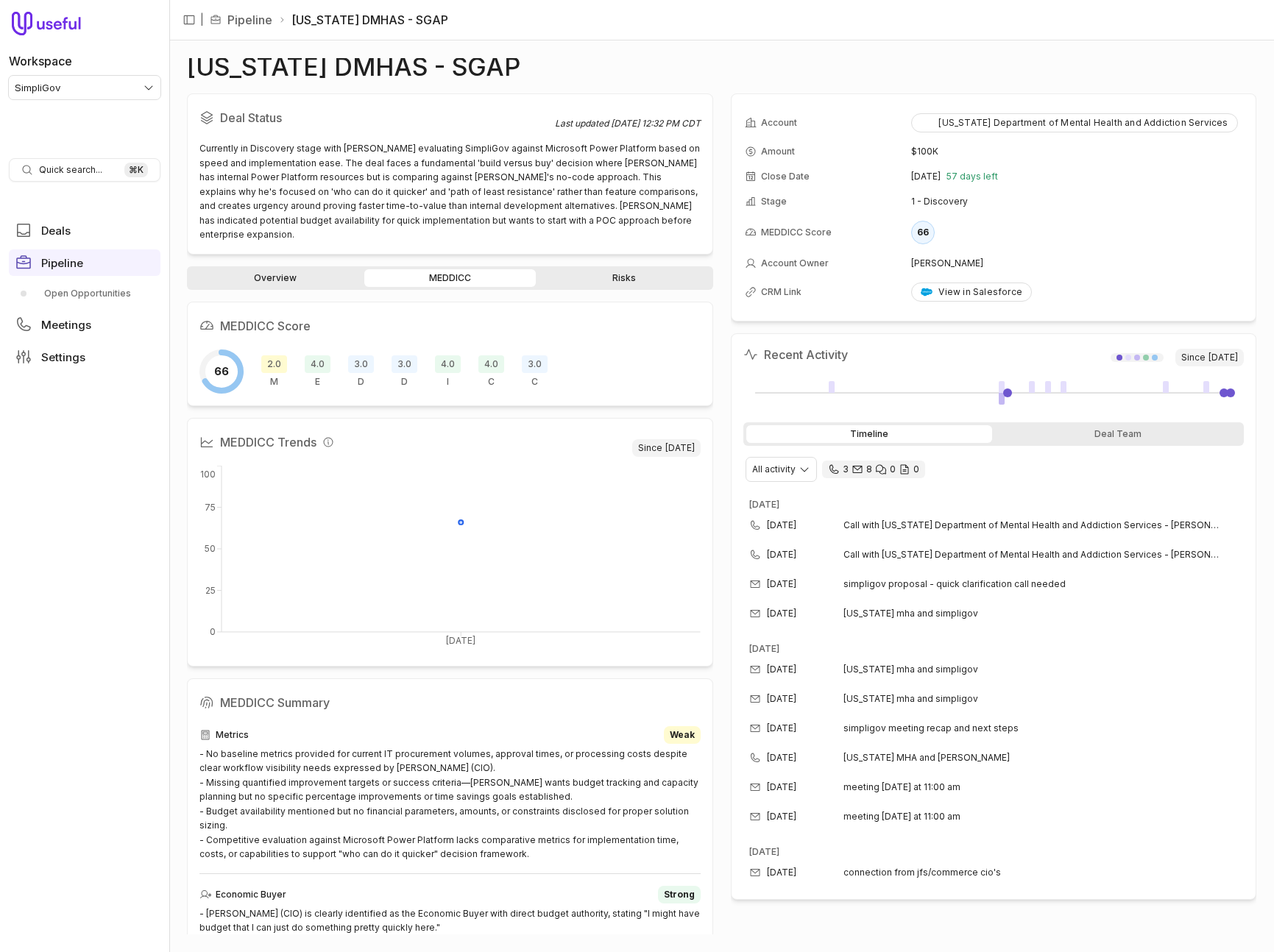
click at [359, 355] on span "3.0" at bounding box center [361, 364] width 26 height 18
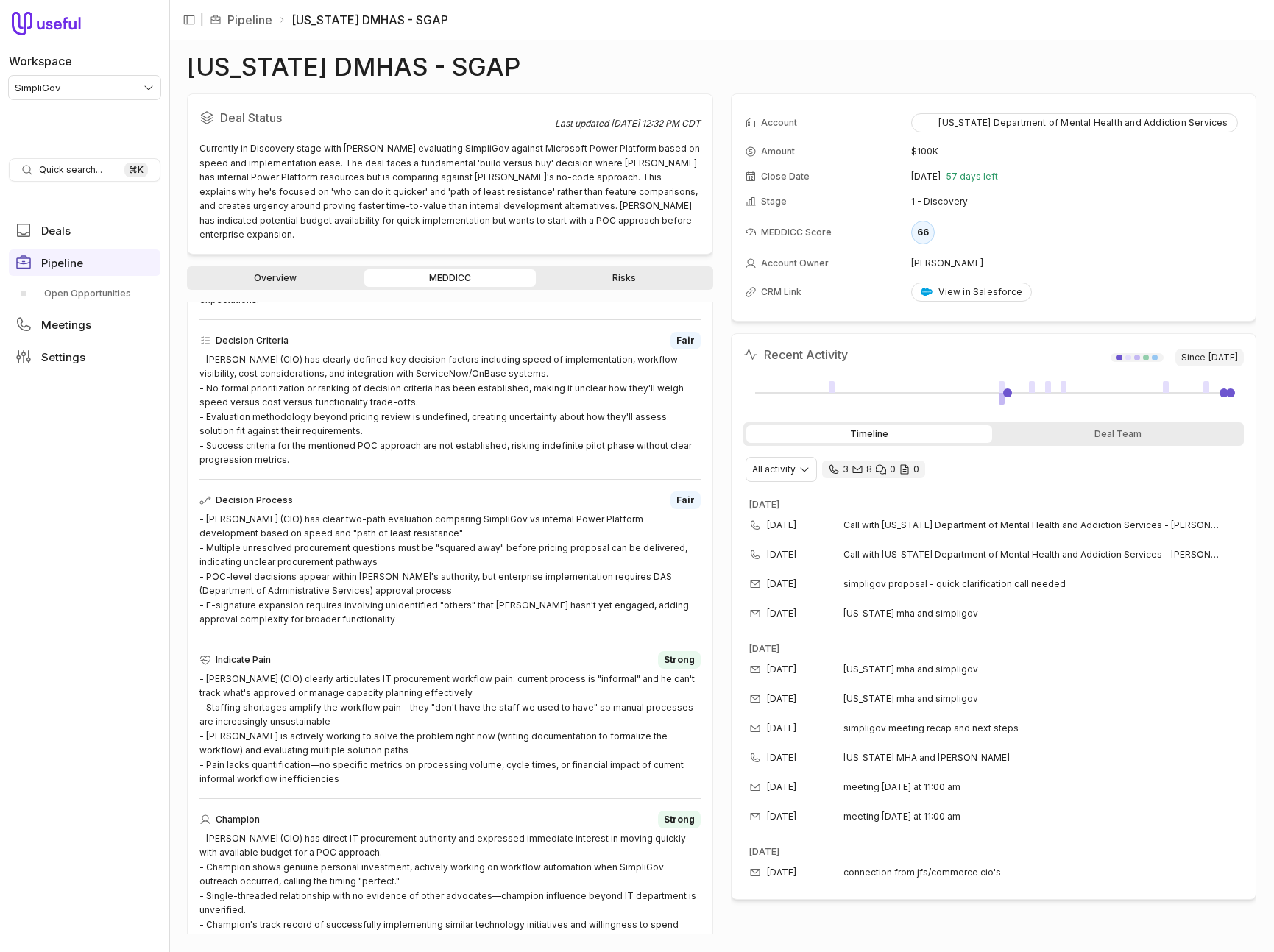
scroll to position [715, 0]
click at [1237, 117] on icon "View all fields" at bounding box center [1233, 117] width 11 height 9
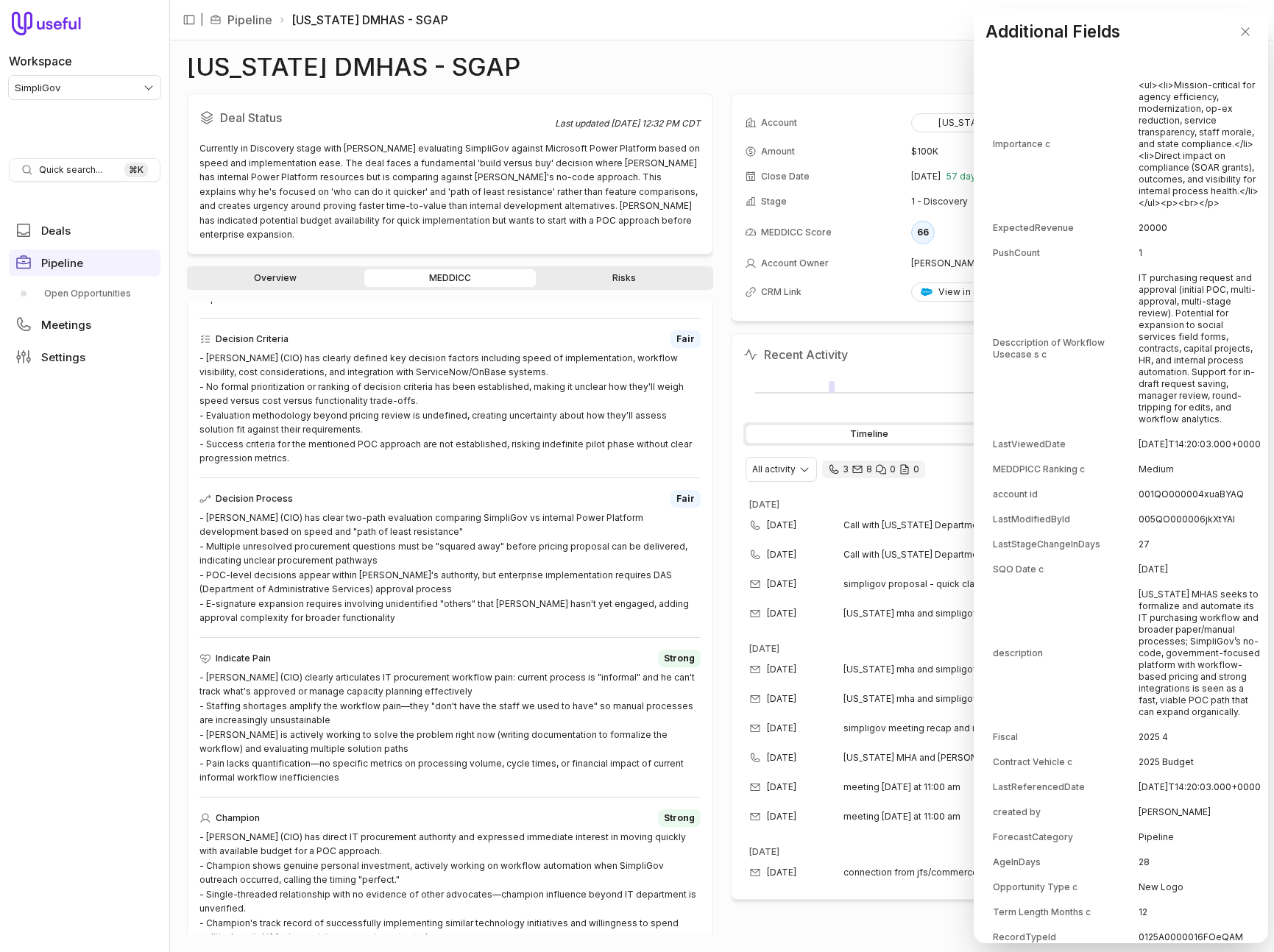
scroll to position [13, 0]
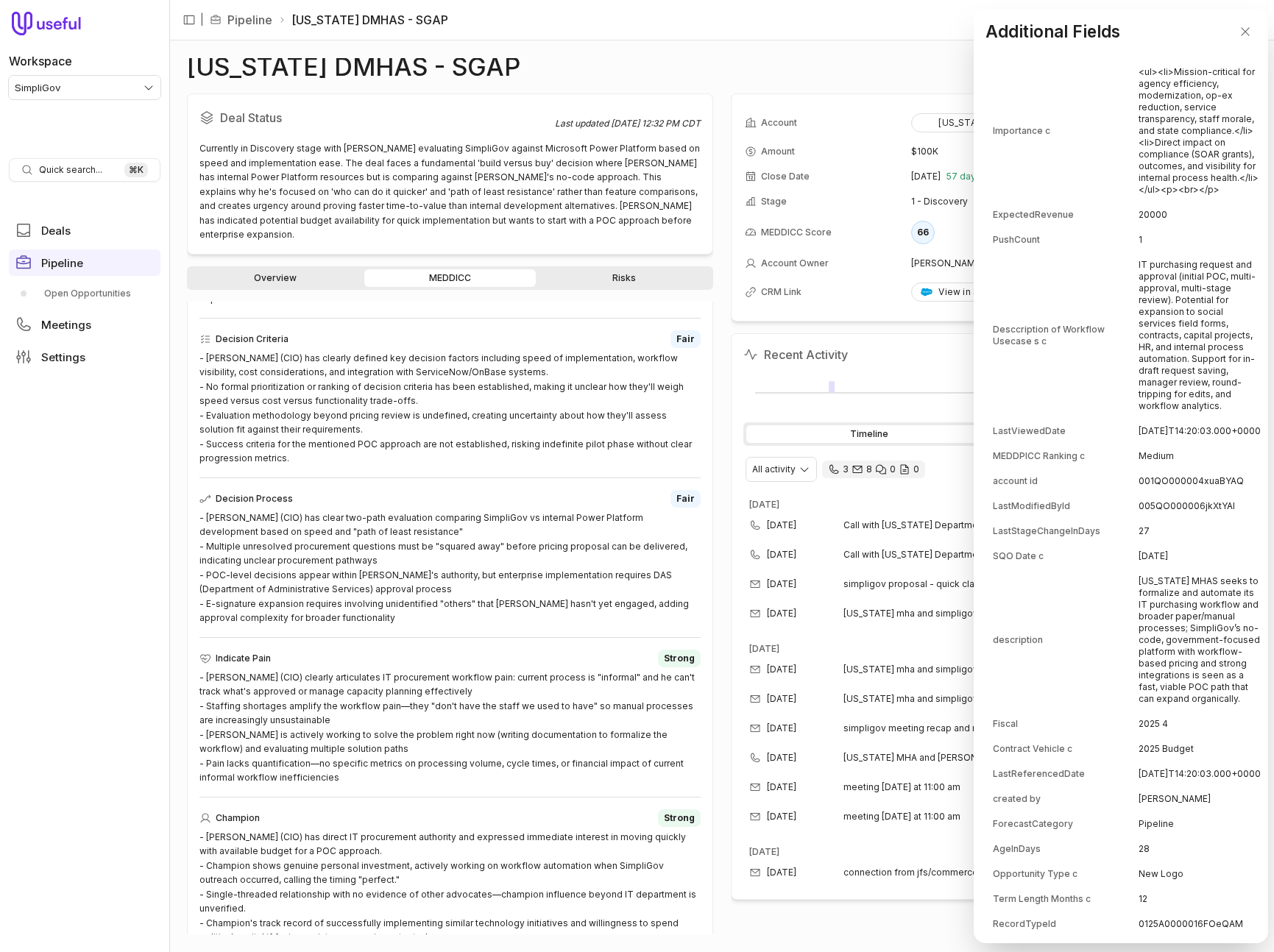
click at [1129, 425] on td "LastViewedDate" at bounding box center [1065, 431] width 144 height 24
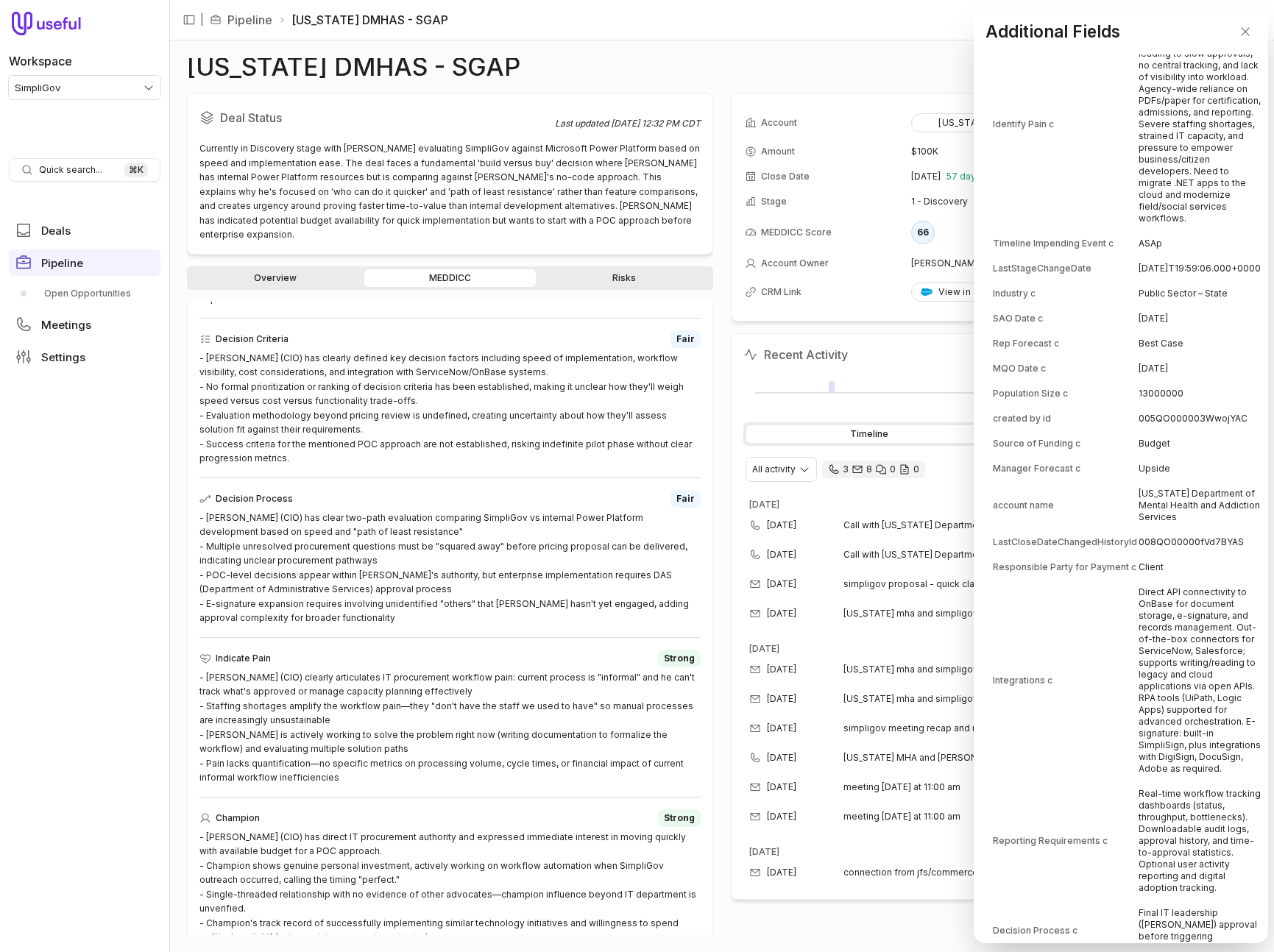
scroll to position [2806, 0]
